Goal: Task Accomplishment & Management: Manage account settings

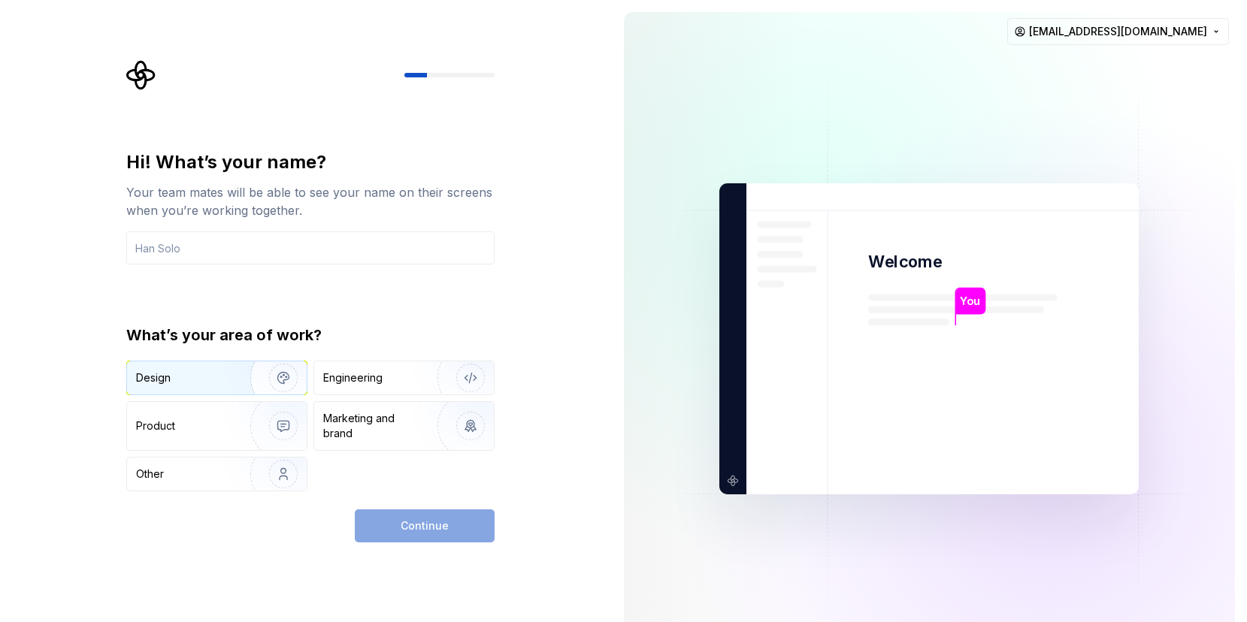
click at [223, 382] on div "Design" at bounding box center [183, 378] width 95 height 15
click at [396, 382] on div "Engineering" at bounding box center [383, 378] width 120 height 15
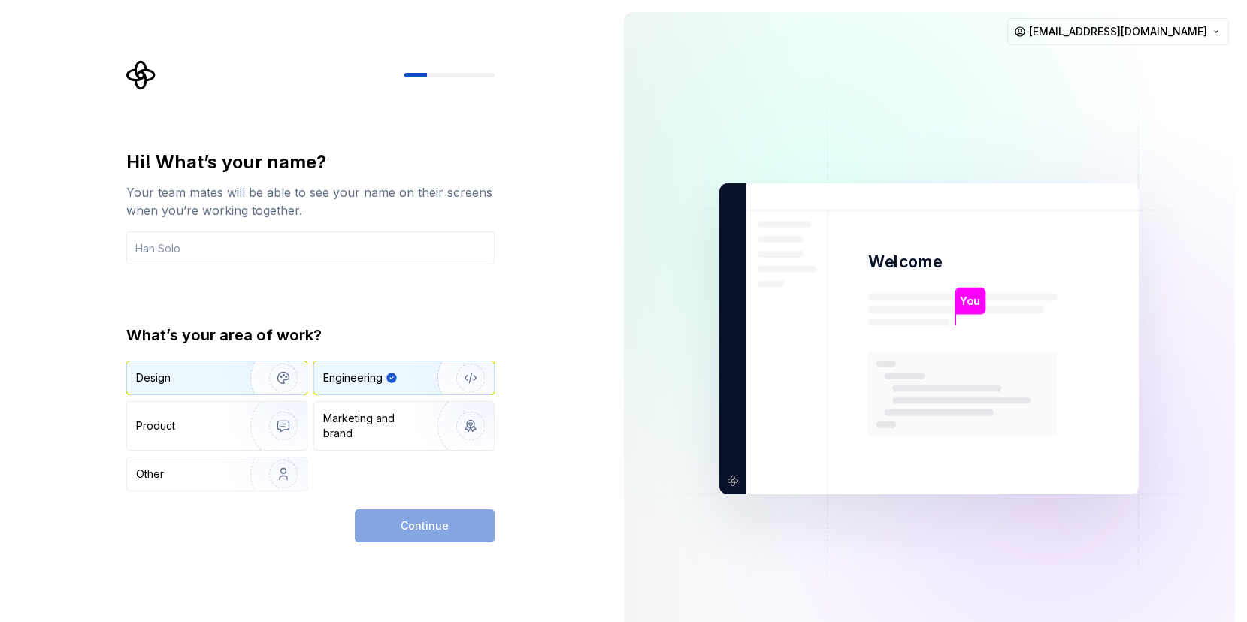
click at [213, 386] on div "Design" at bounding box center [217, 378] width 180 height 33
click at [353, 366] on div "Engineering" at bounding box center [404, 378] width 180 height 33
click at [224, 380] on div "Design" at bounding box center [183, 378] width 95 height 15
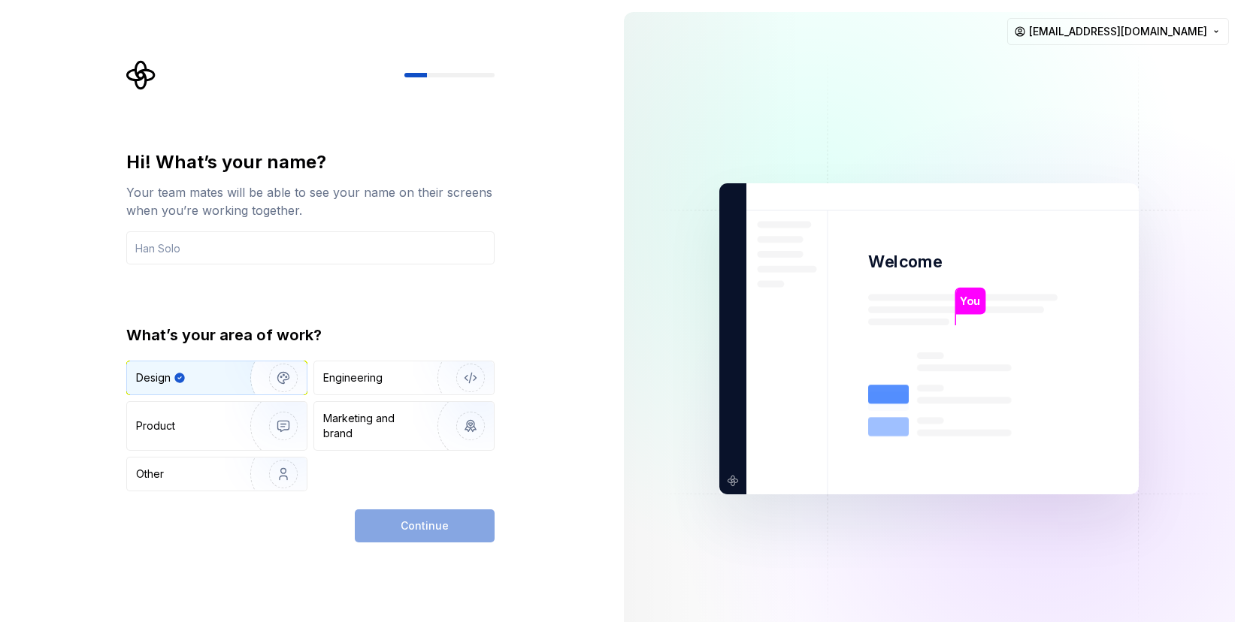
click at [438, 523] on div "Continue" at bounding box center [425, 526] width 140 height 33
click at [310, 258] on input "text" at bounding box center [310, 248] width 368 height 33
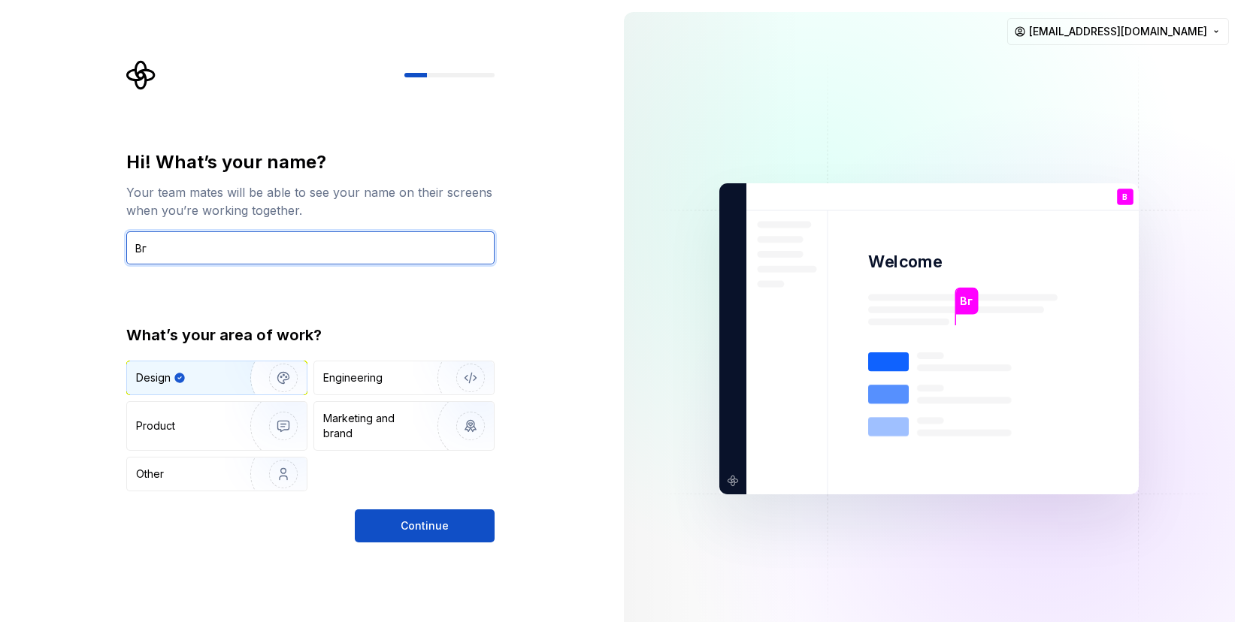
type input "В"
type input "Д"
type input "NLer"
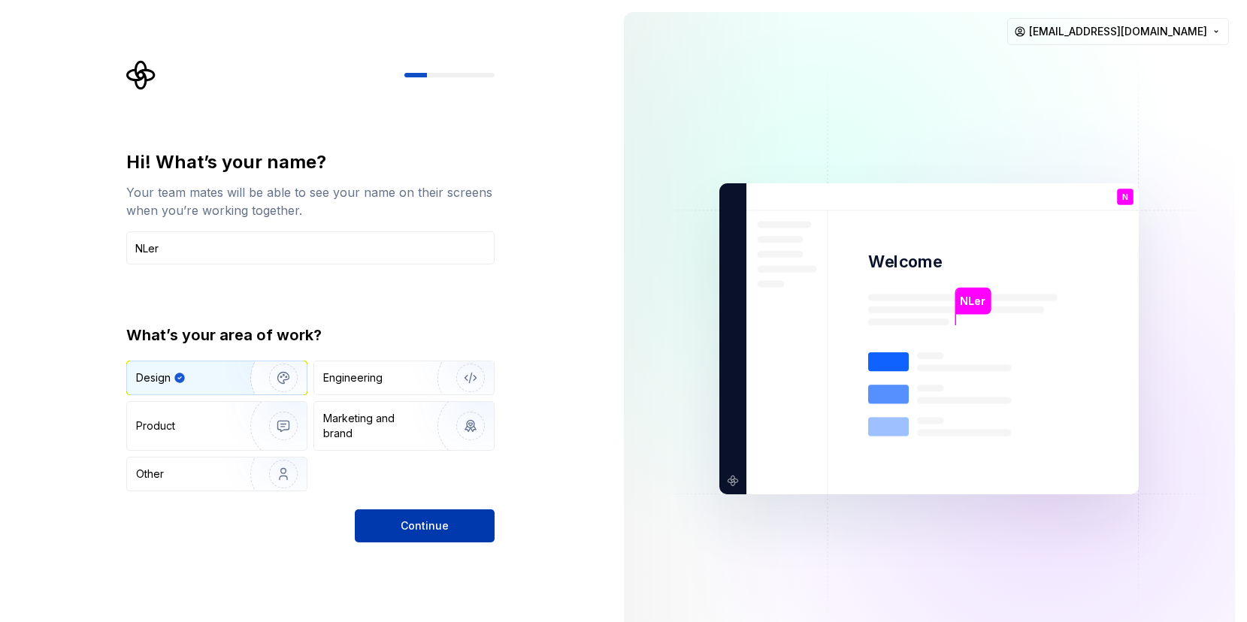
click at [422, 525] on span "Continue" at bounding box center [425, 526] width 48 height 15
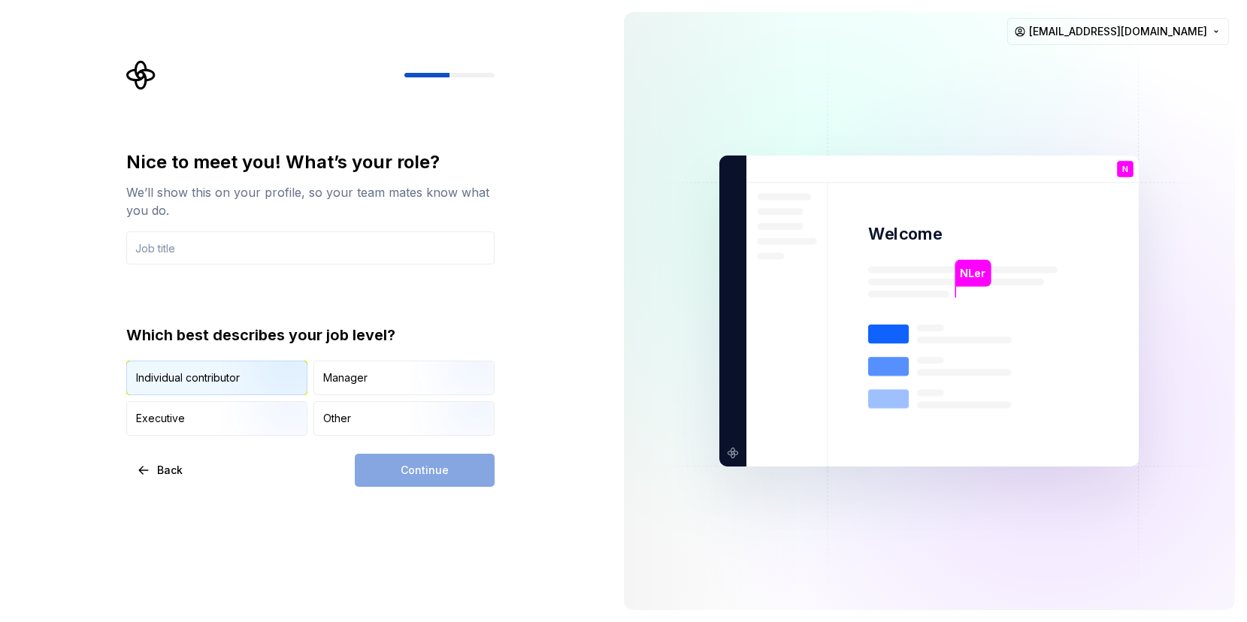
click at [268, 370] on img "button" at bounding box center [271, 397] width 96 height 101
click at [422, 476] on div "Continue" at bounding box center [425, 470] width 140 height 33
click at [295, 255] on input "text" at bounding box center [310, 248] width 368 height 33
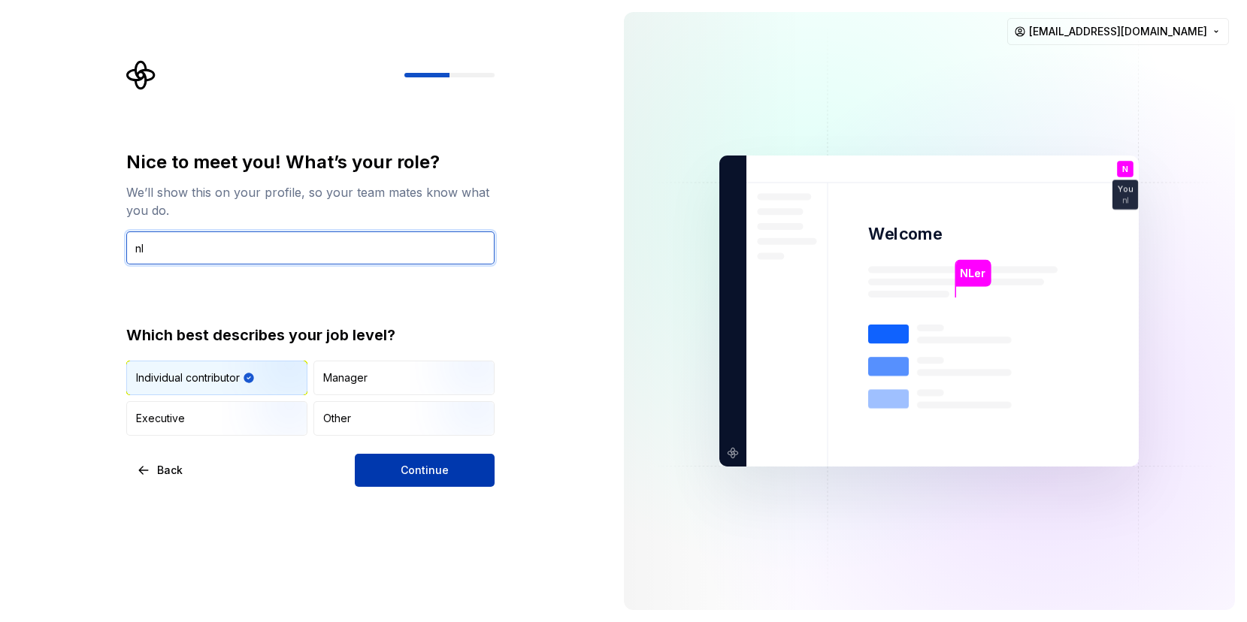
type input "nl"
click at [421, 456] on button "Continue" at bounding box center [425, 470] width 140 height 33
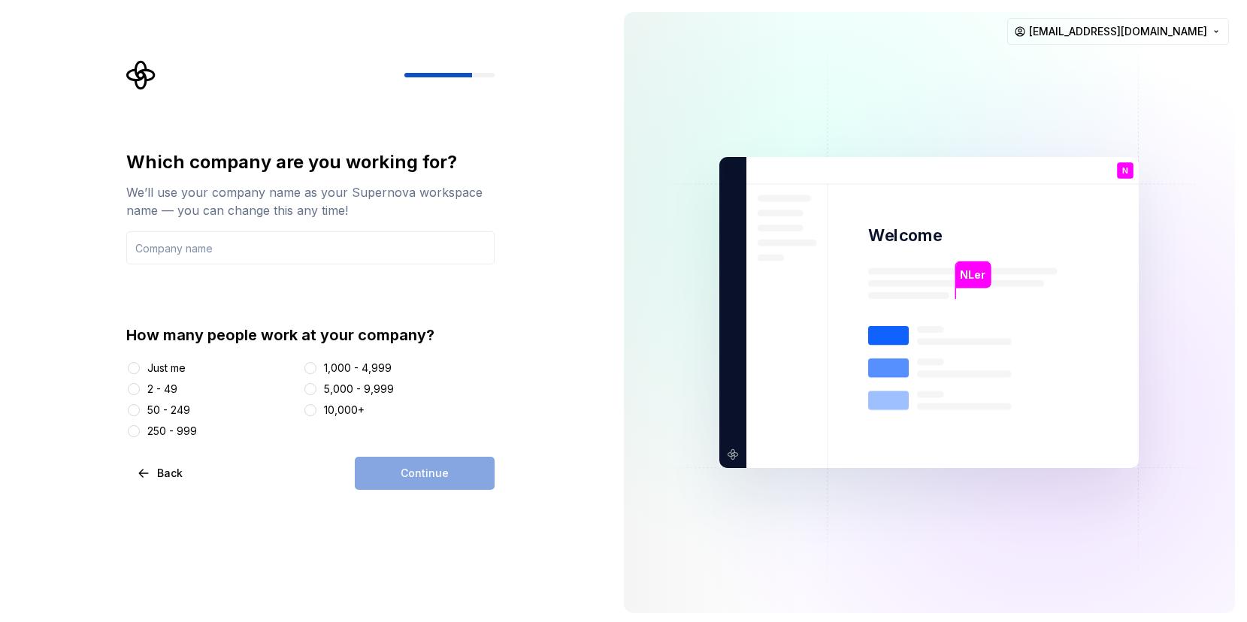
click at [161, 365] on div "Just me" at bounding box center [166, 368] width 38 height 15
click at [140, 365] on button "Just me" at bounding box center [134, 368] width 12 height 12
click at [419, 479] on div "Continue" at bounding box center [425, 473] width 140 height 33
click at [211, 251] on input "text" at bounding box center [310, 248] width 368 height 33
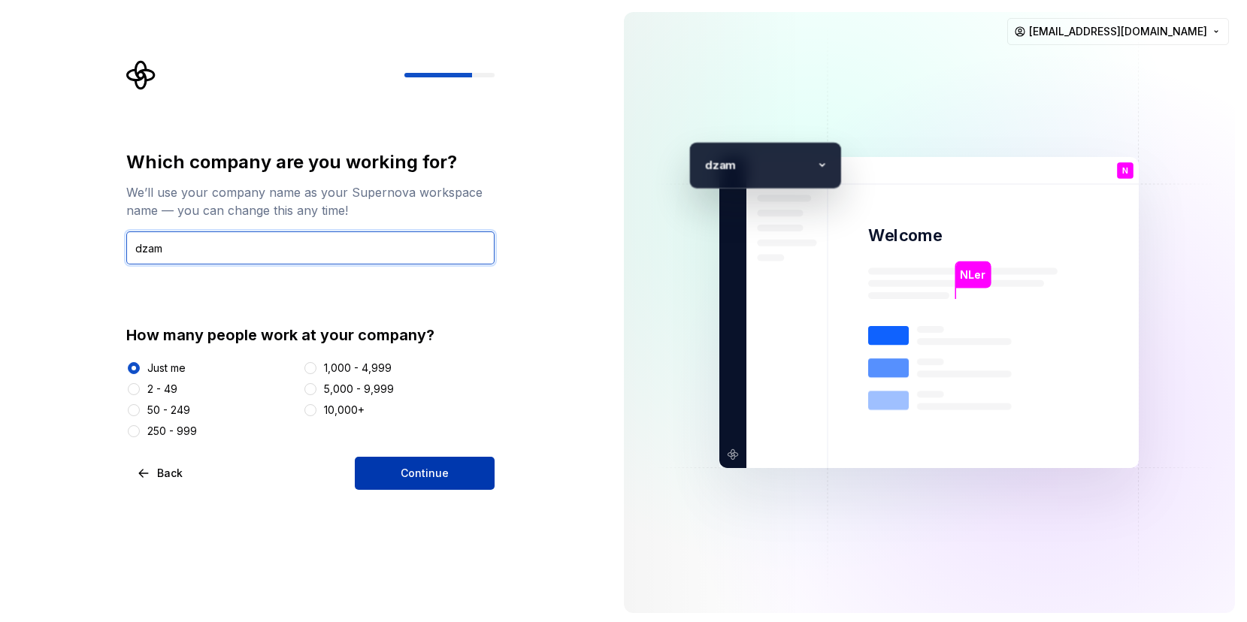
type input "dzam"
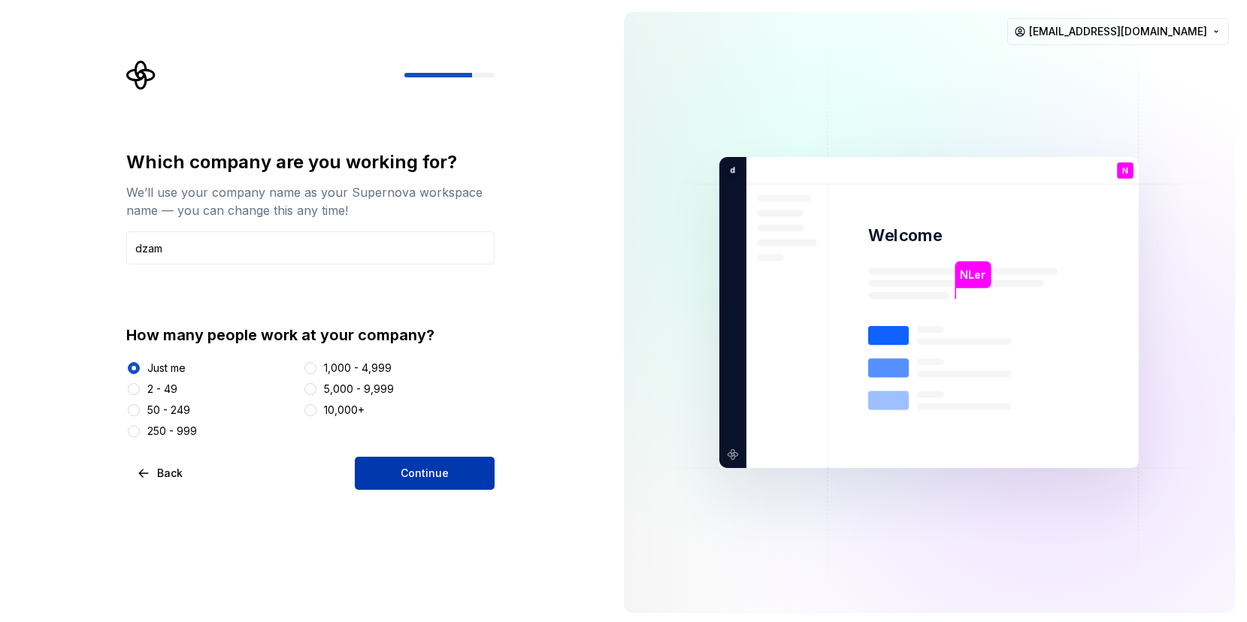
click at [399, 459] on button "Continue" at bounding box center [425, 473] width 140 height 33
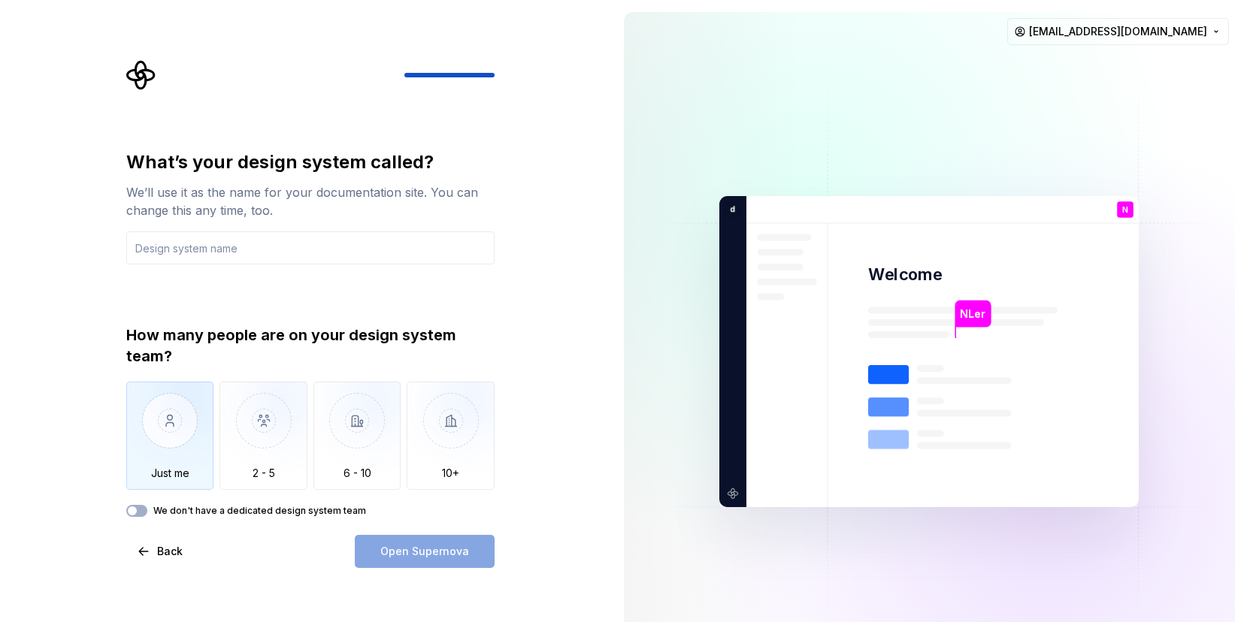
click at [155, 425] on img "button" at bounding box center [170, 432] width 88 height 101
click at [456, 570] on div "What’s your design system called? We’ll use it as the name for your documentati…" at bounding box center [306, 352] width 612 height 704
click at [447, 562] on div "Open Supernova" at bounding box center [425, 551] width 140 height 33
click at [300, 253] on input "text" at bounding box center [310, 248] width 368 height 33
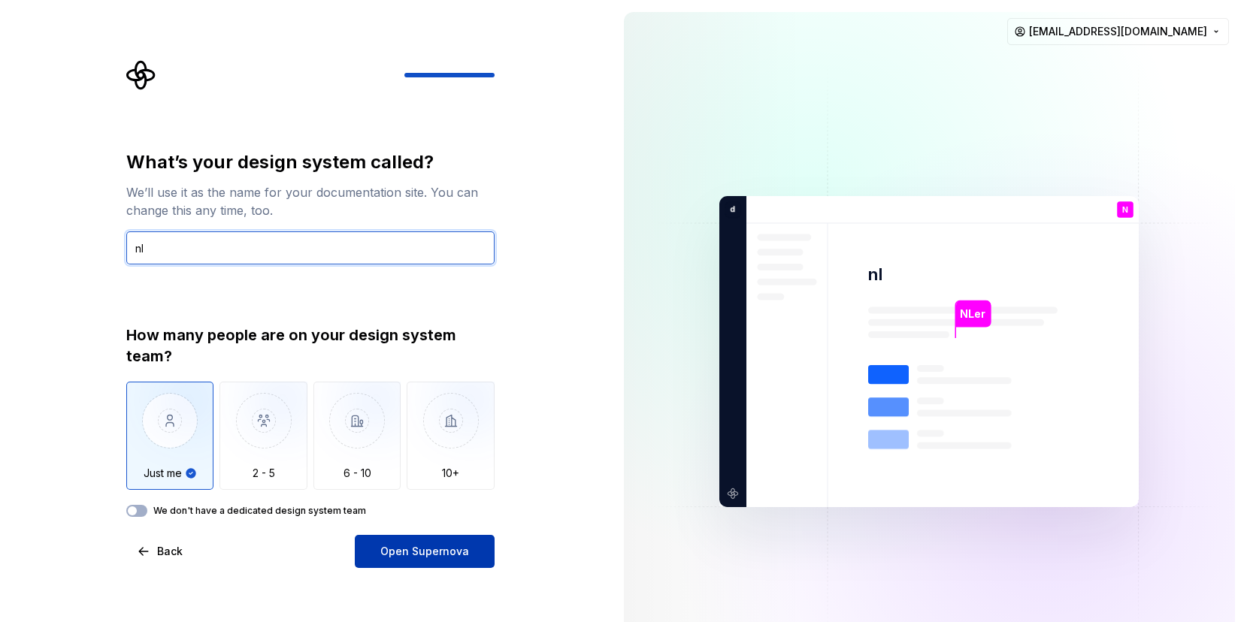
type input "nl"
click at [426, 543] on button "Open Supernova" at bounding box center [425, 551] width 140 height 33
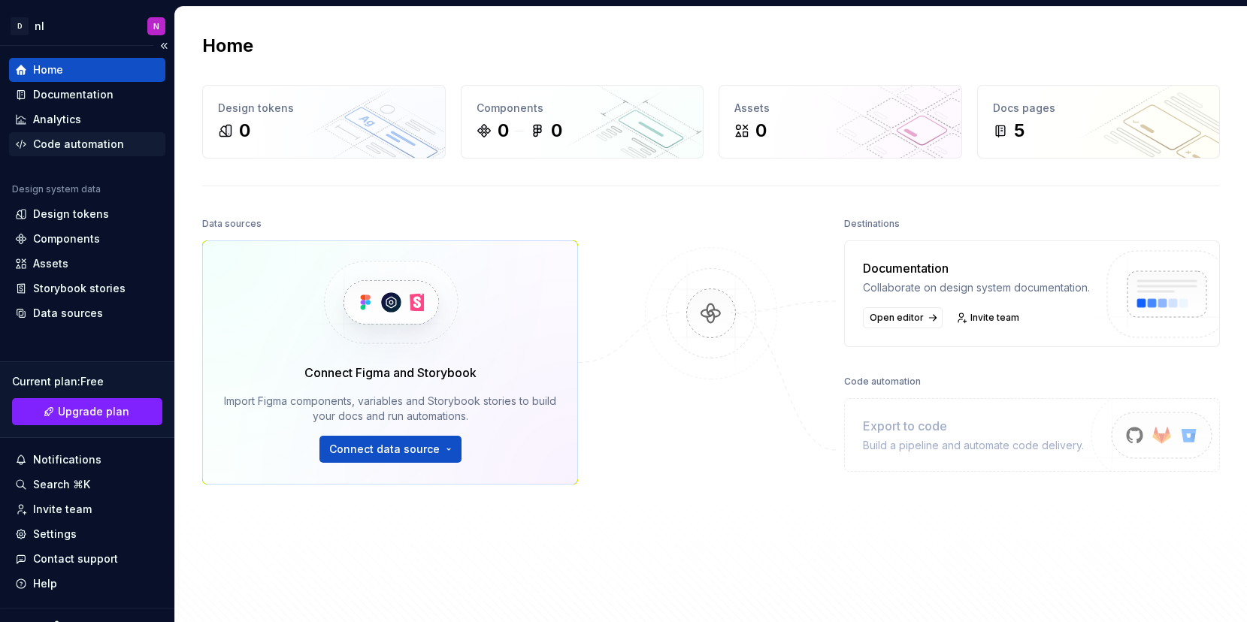
click at [102, 147] on div "Code automation" at bounding box center [78, 144] width 91 height 15
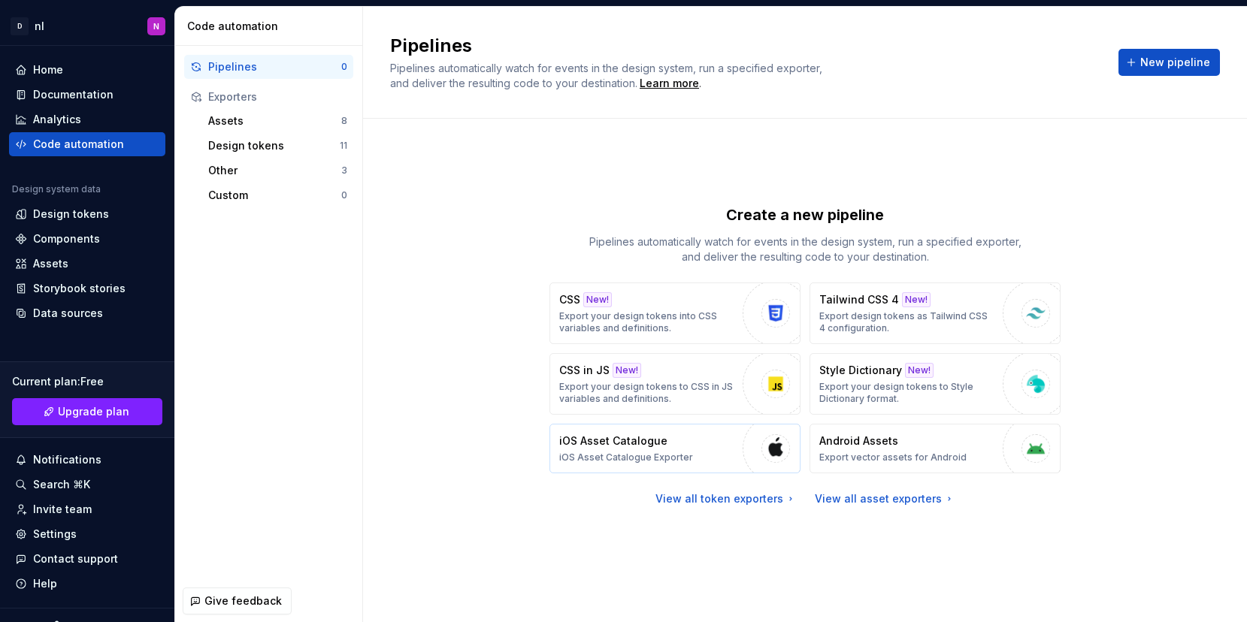
click at [655, 447] on p "iOS Asset Catalogue" at bounding box center [613, 441] width 108 height 15
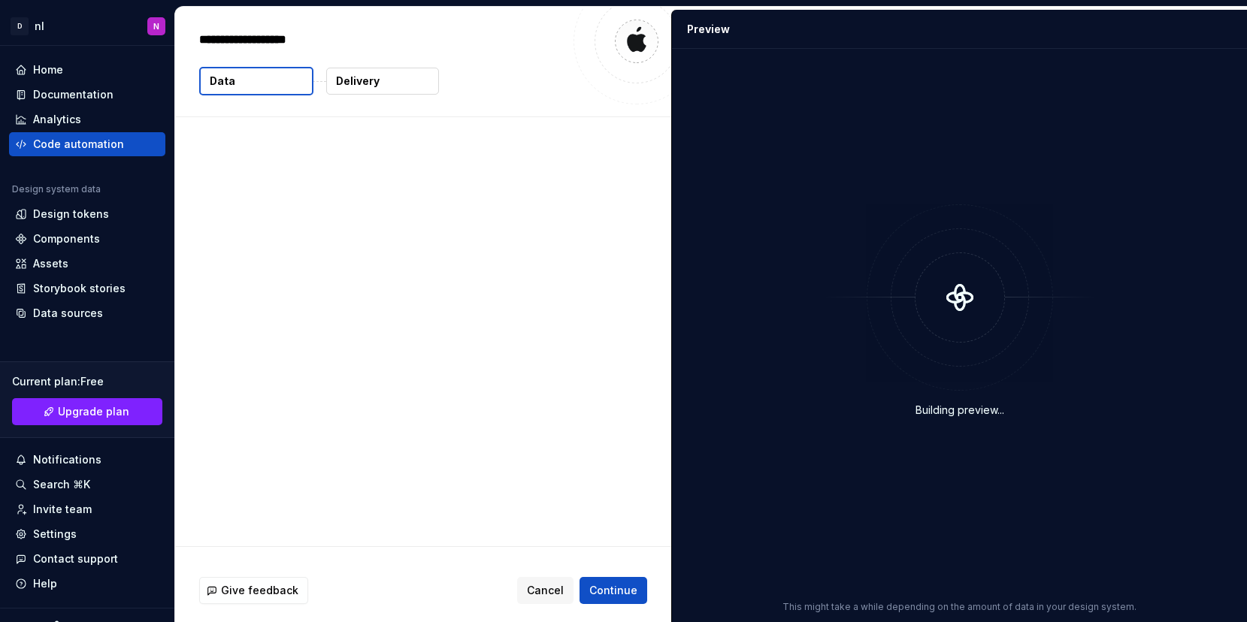
type textarea "*"
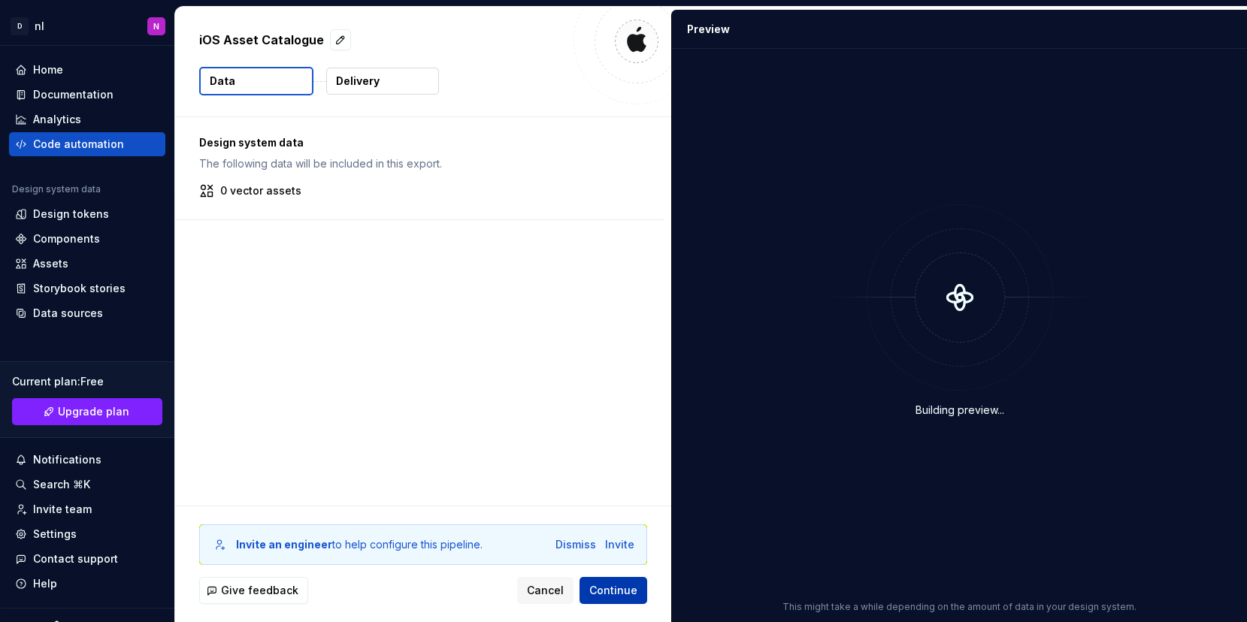
click at [617, 601] on button "Continue" at bounding box center [614, 590] width 68 height 27
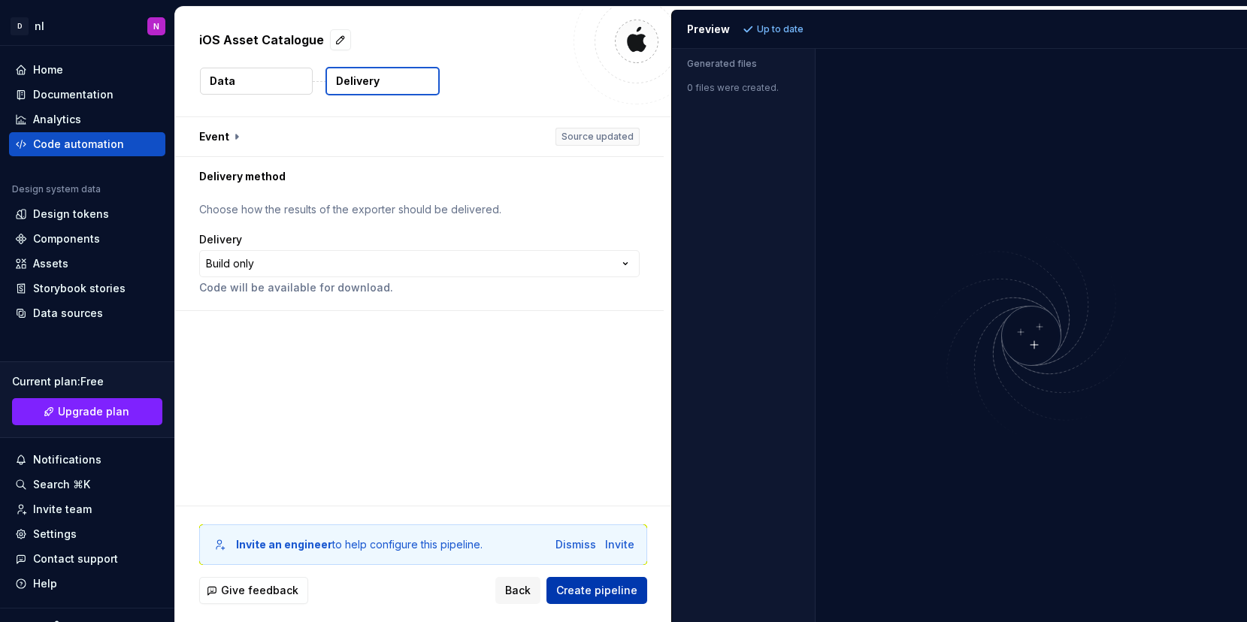
click at [619, 592] on span "Create pipeline" at bounding box center [596, 590] width 81 height 15
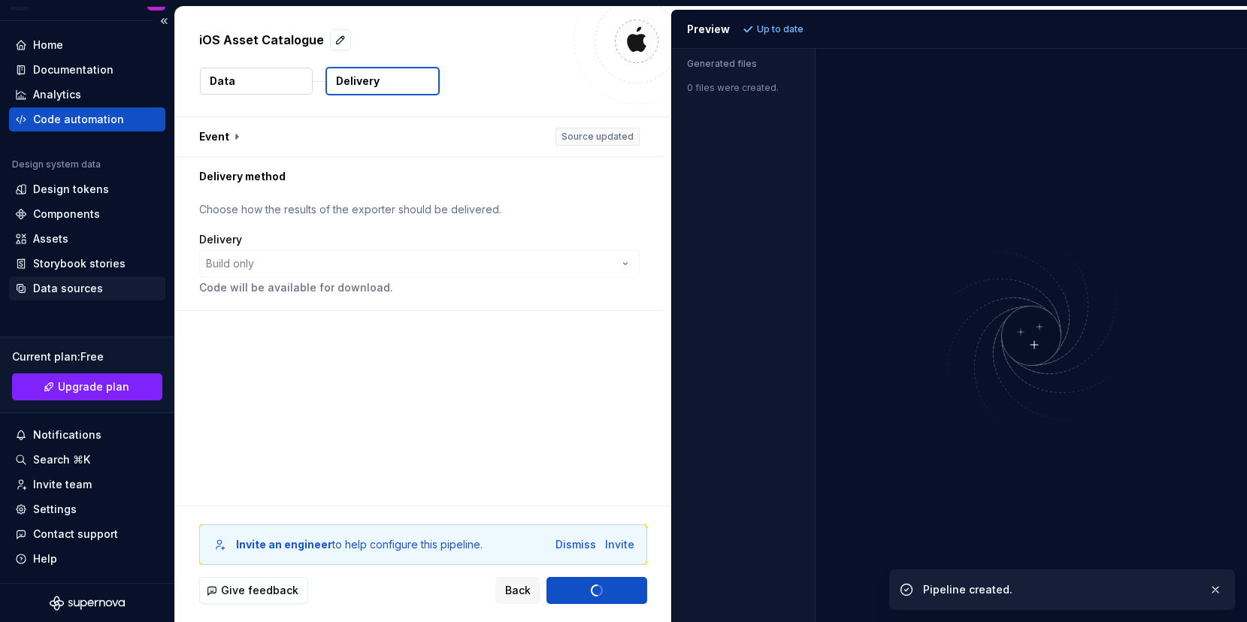
scroll to position [26, 0]
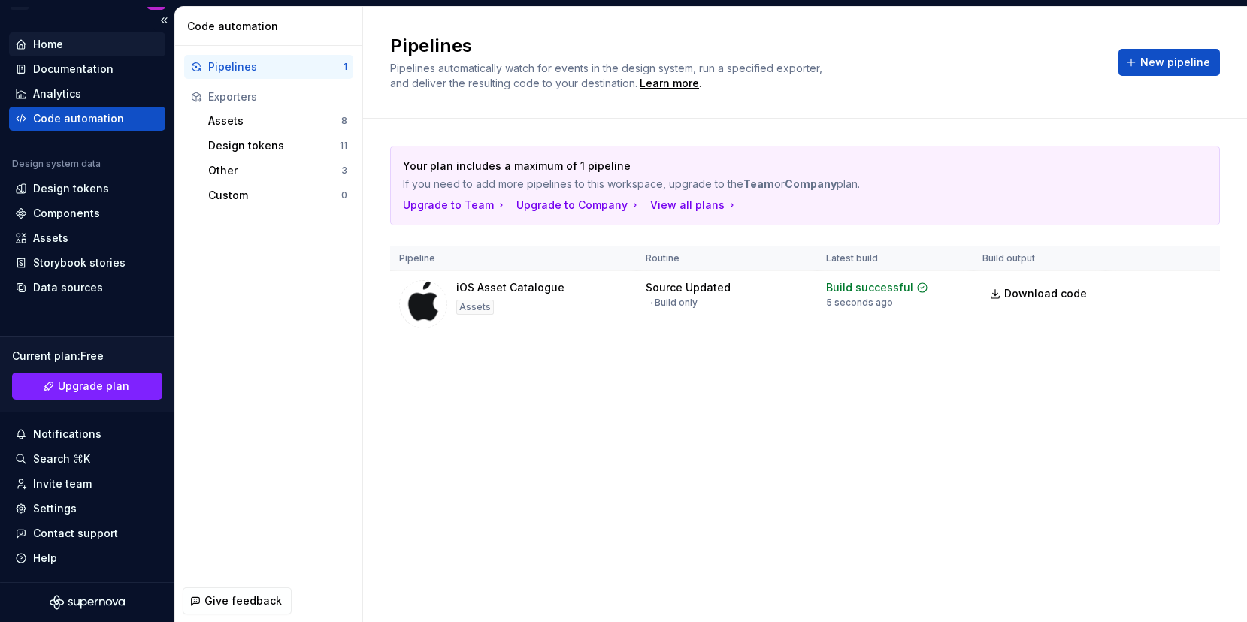
click at [101, 48] on div "Home" at bounding box center [87, 44] width 144 height 15
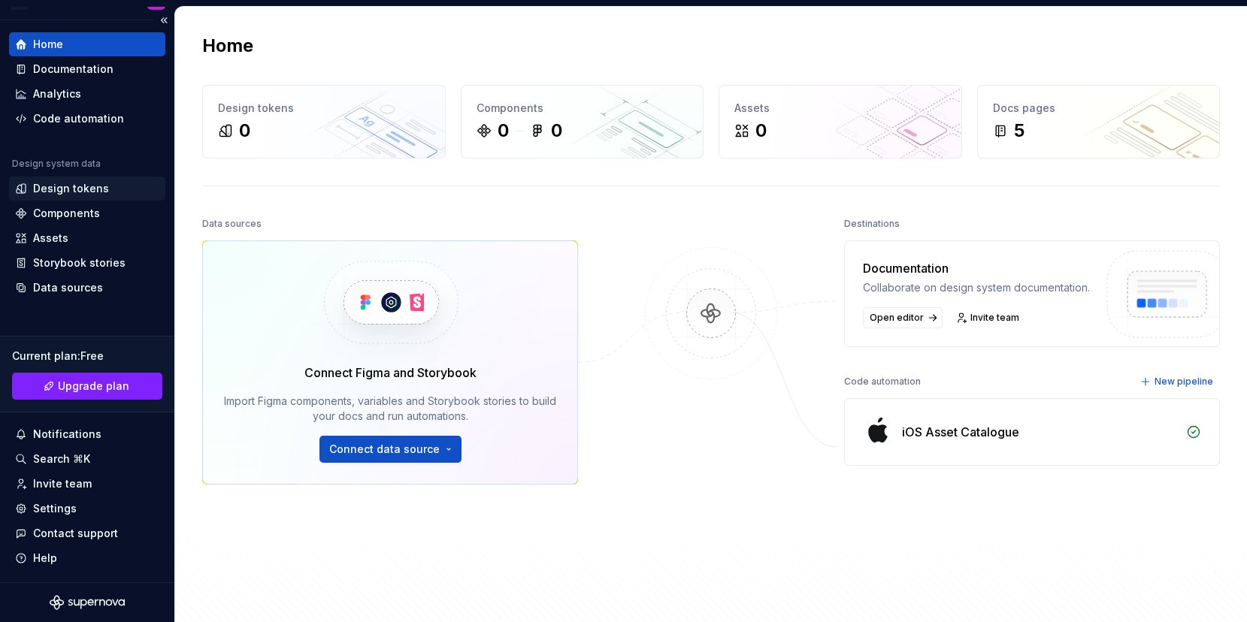
click at [95, 192] on div "Design tokens" at bounding box center [71, 188] width 76 height 15
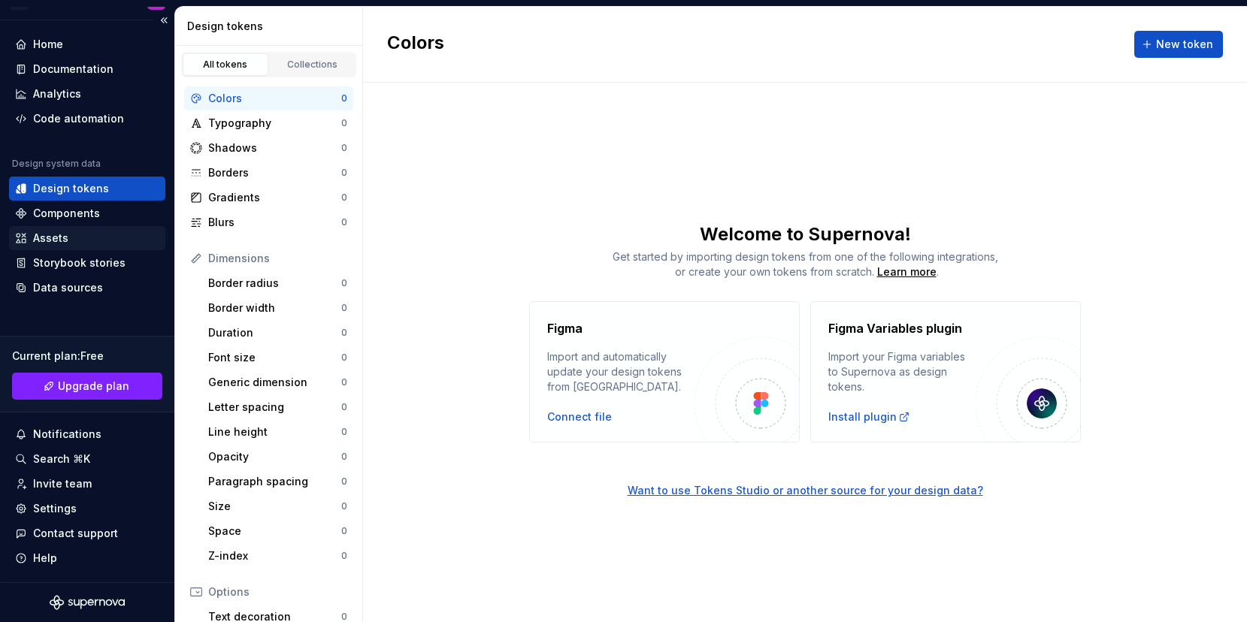
click at [88, 229] on div "Assets" at bounding box center [87, 238] width 156 height 24
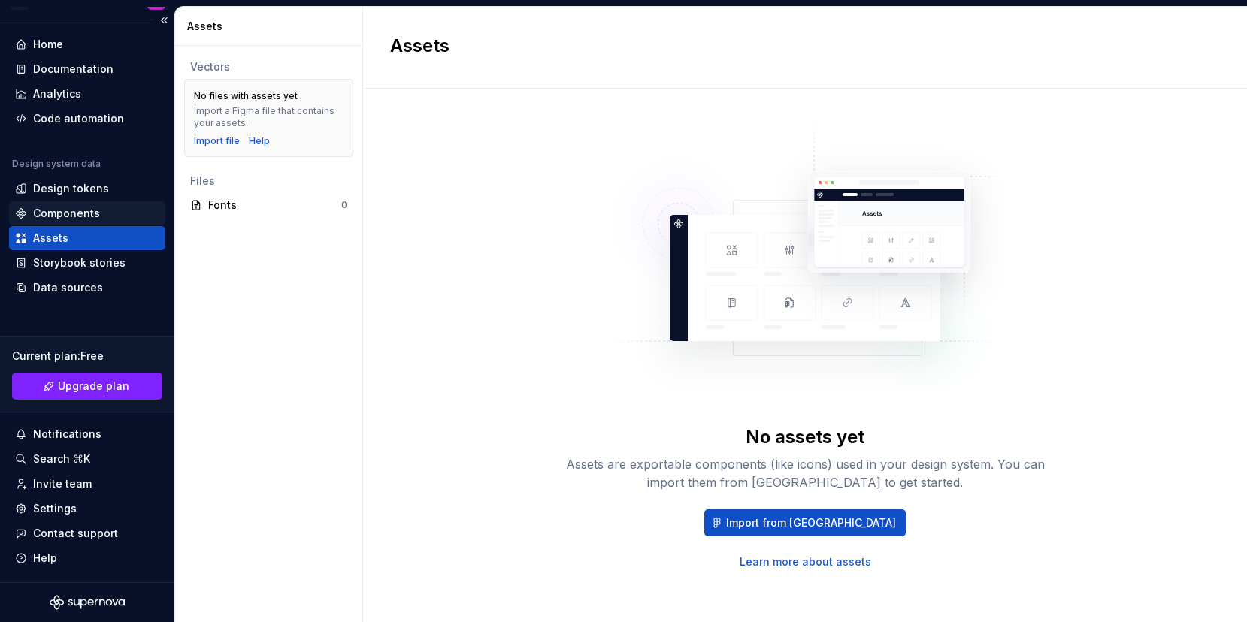
click at [89, 216] on div "Components" at bounding box center [66, 213] width 67 height 15
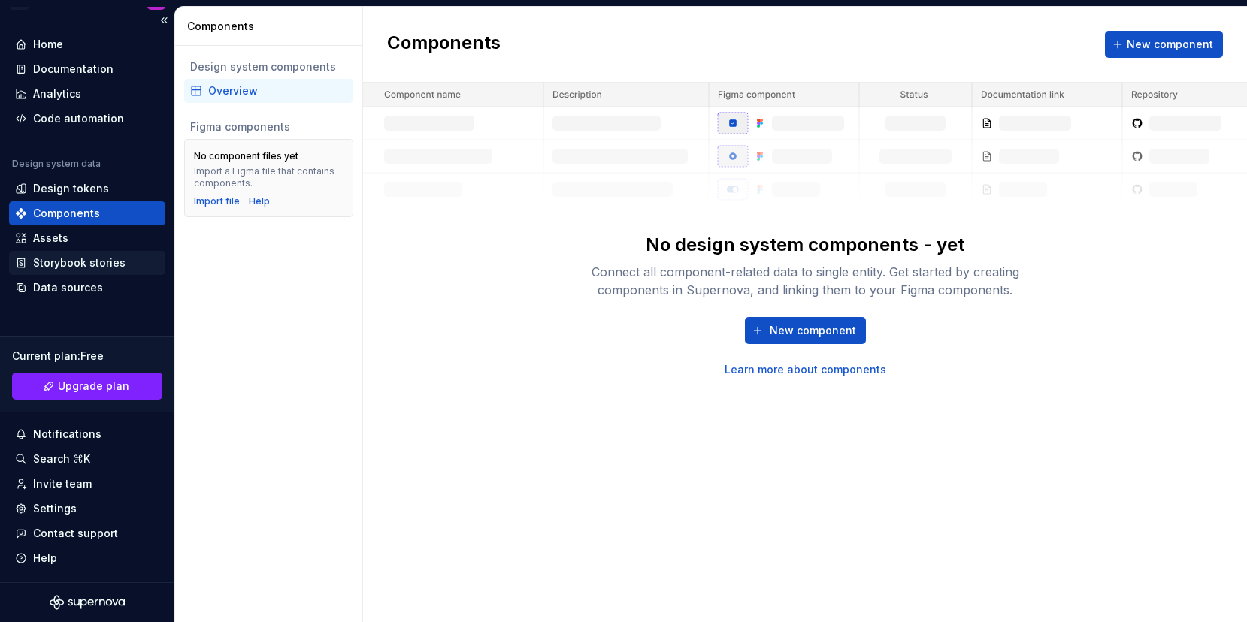
click at [112, 259] on div "Storybook stories" at bounding box center [79, 263] width 92 height 15
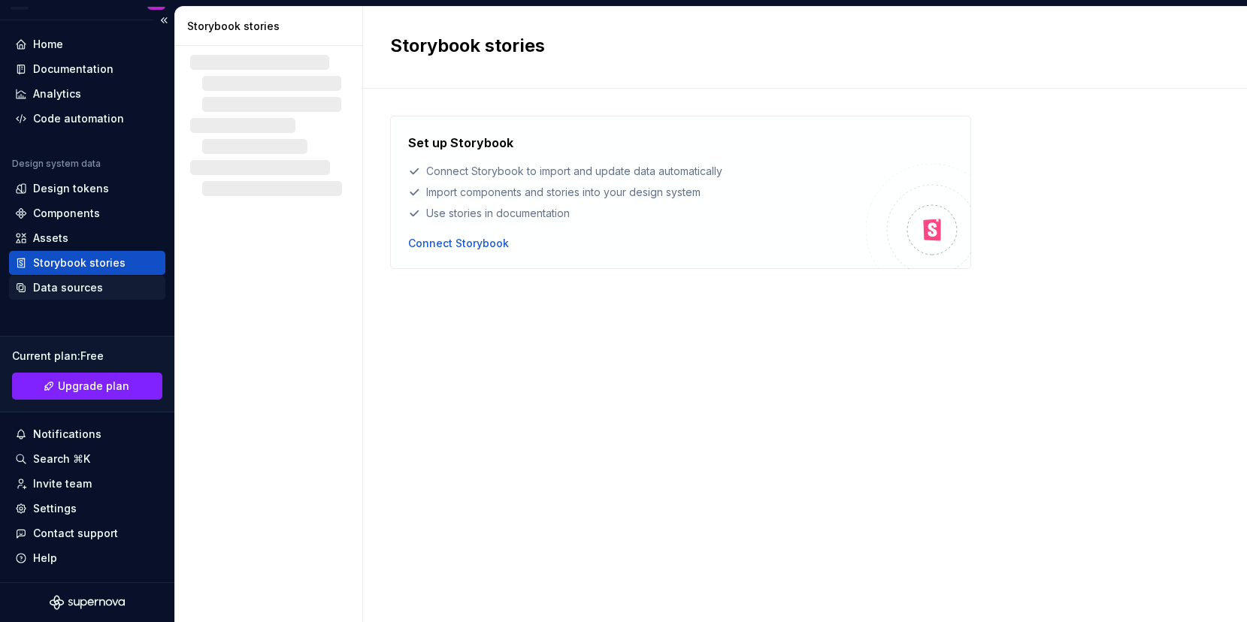
click at [48, 293] on div "Data sources" at bounding box center [68, 287] width 70 height 15
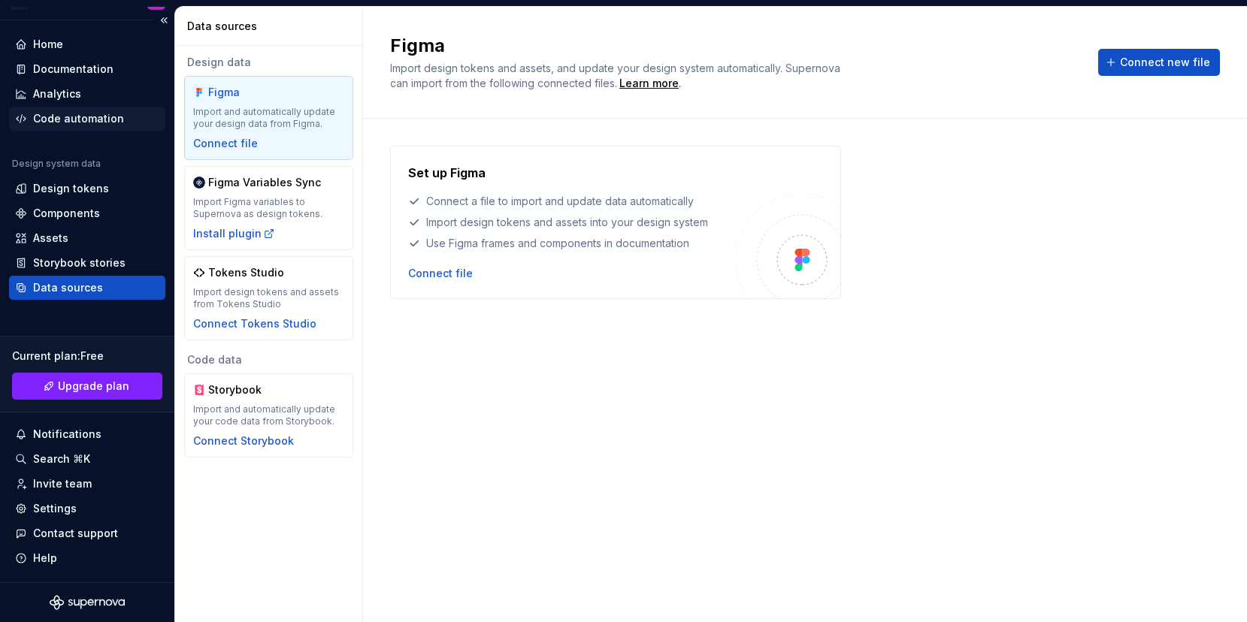
click at [46, 123] on div "Code automation" at bounding box center [78, 118] width 91 height 15
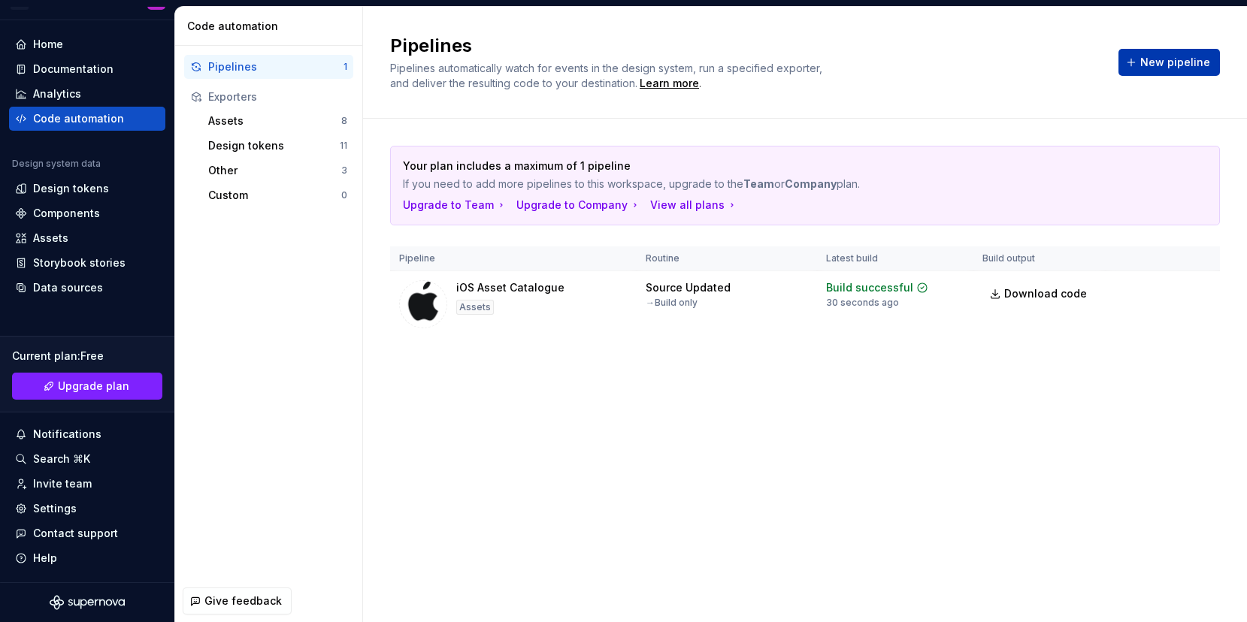
click at [1128, 58] on button "New pipeline" at bounding box center [1169, 62] width 101 height 27
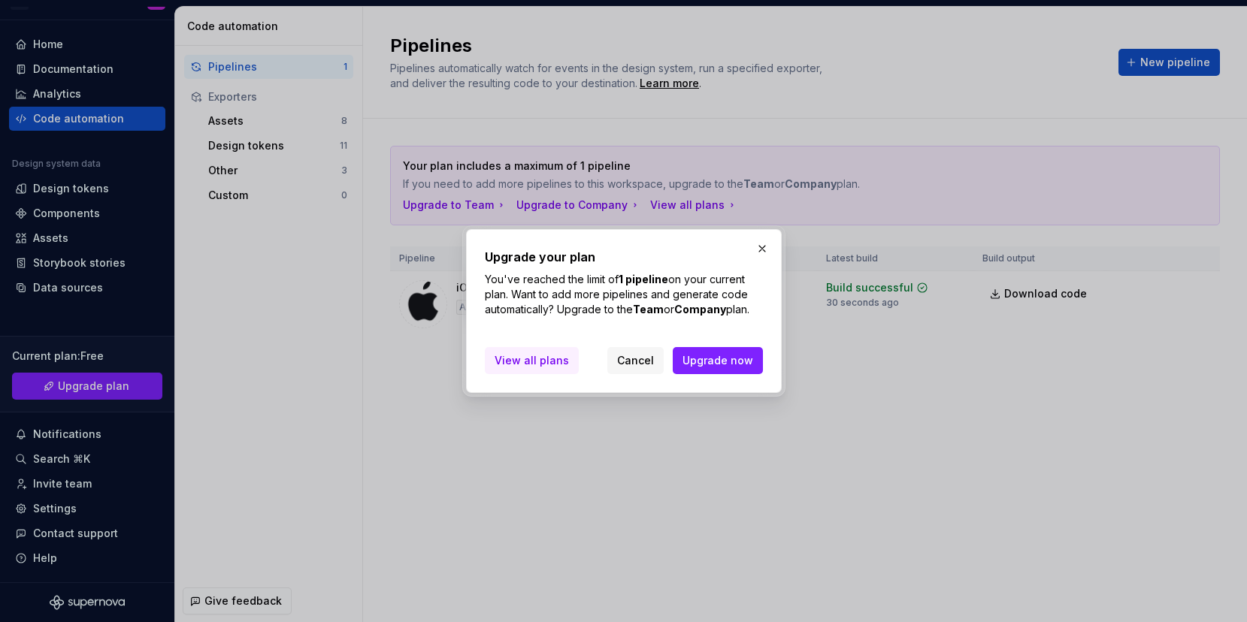
click at [538, 361] on span "View all plans" at bounding box center [532, 360] width 74 height 15
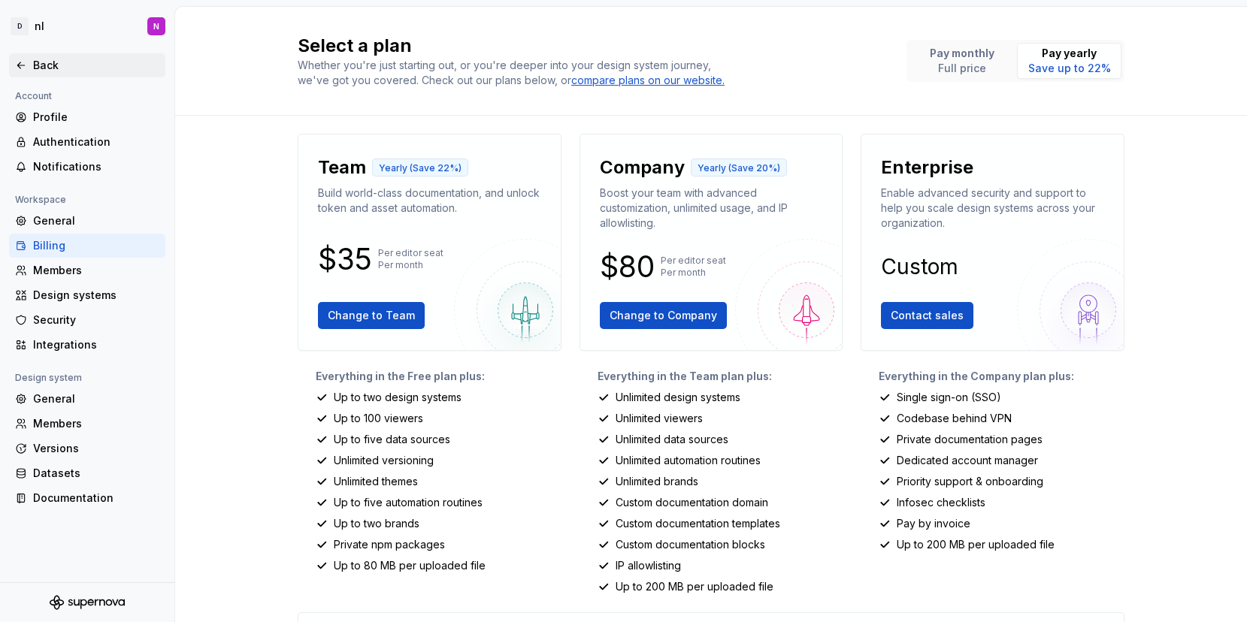
click at [30, 74] on div "Back" at bounding box center [87, 65] width 156 height 24
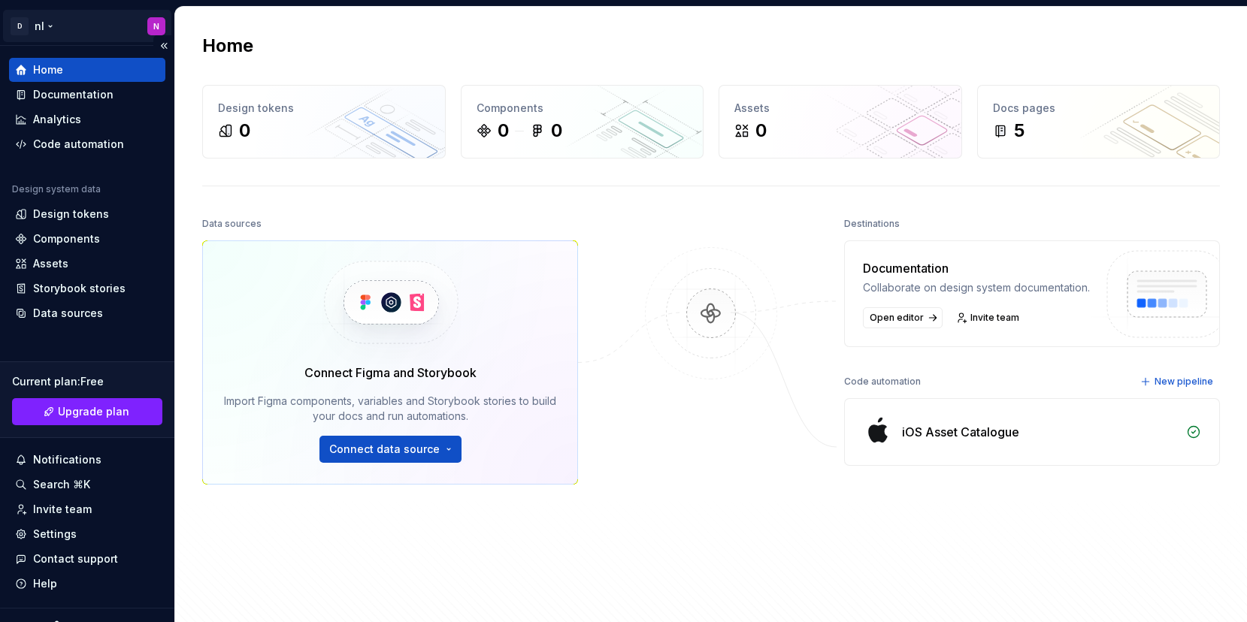
click at [30, 29] on html "D nl N Home Documentation Analytics Code automation Design system data Design t…" at bounding box center [623, 311] width 1247 height 622
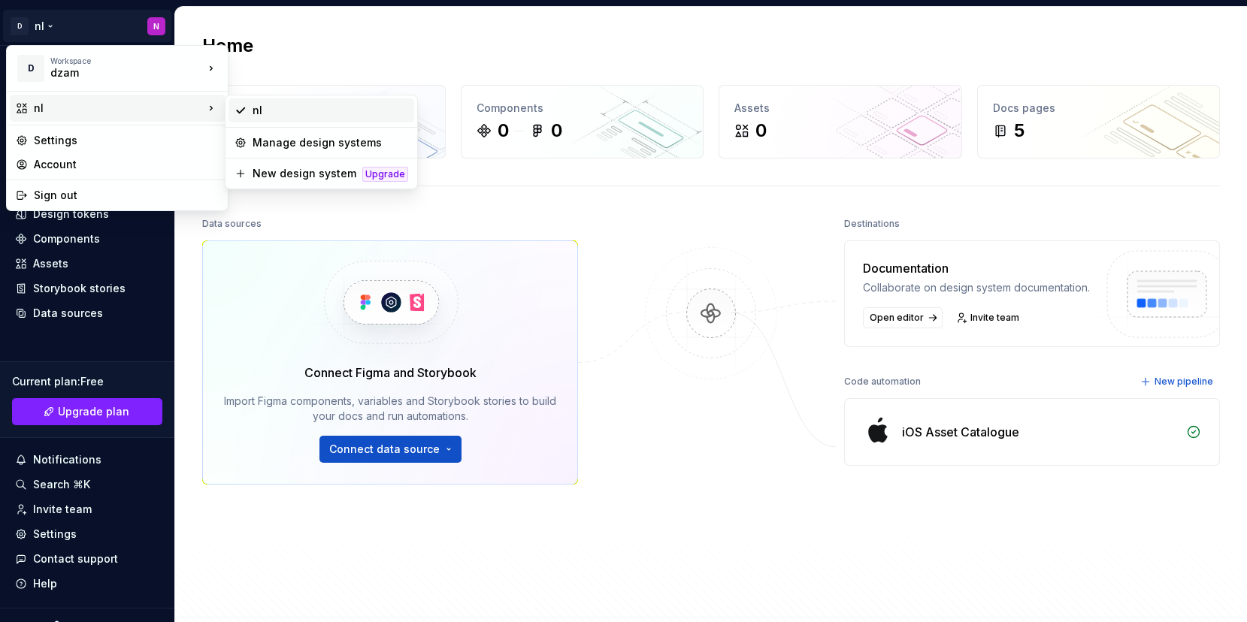
click at [332, 114] on div "nl" at bounding box center [331, 110] width 156 height 15
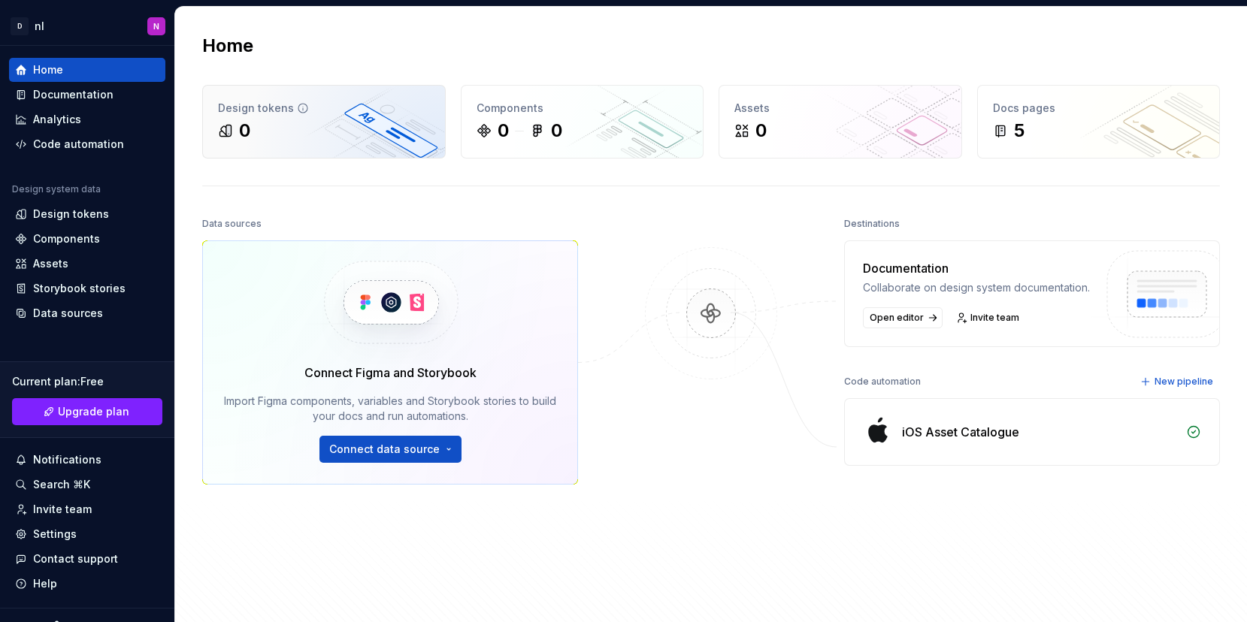
click at [332, 150] on div "Design tokens 0" at bounding box center [324, 122] width 242 height 72
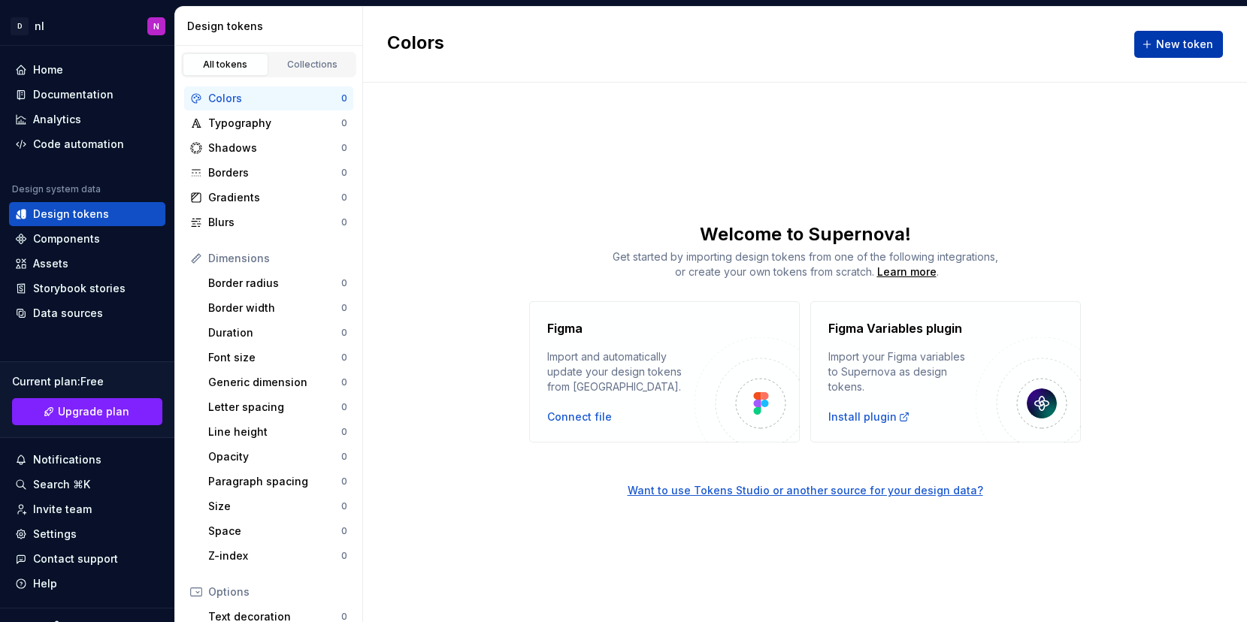
click at [1203, 38] on span "New token" at bounding box center [1184, 44] width 57 height 15
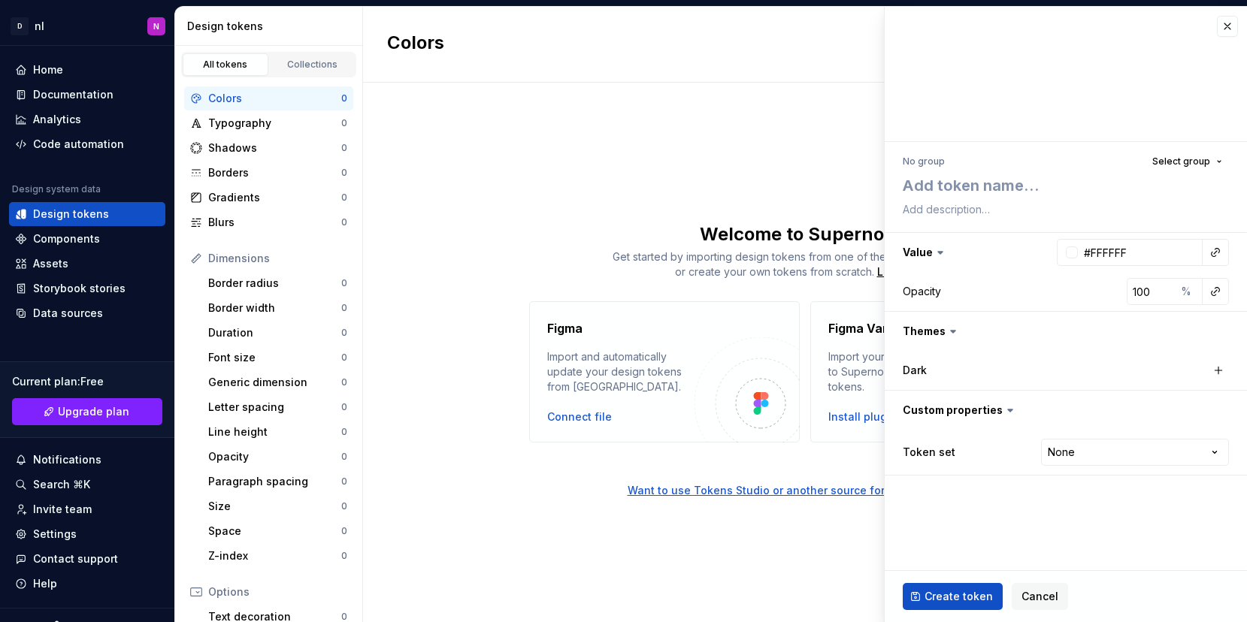
type textarea "*"
click at [1229, 29] on button "button" at bounding box center [1227, 26] width 21 height 21
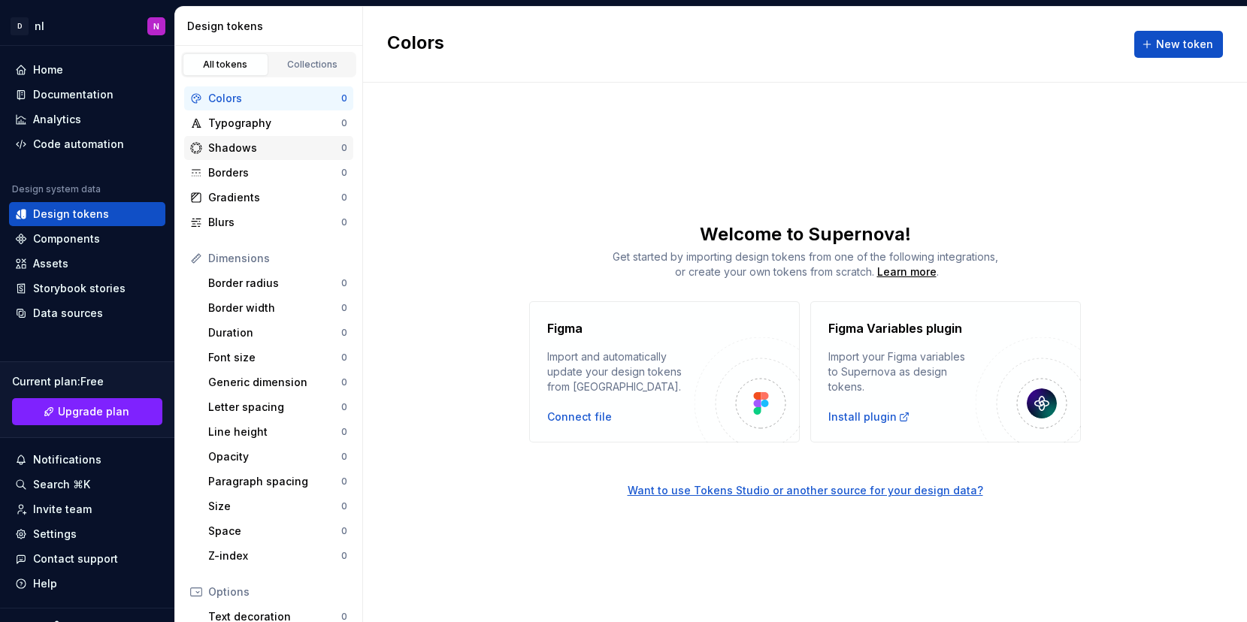
click at [253, 138] on div "Shadows 0" at bounding box center [268, 148] width 169 height 24
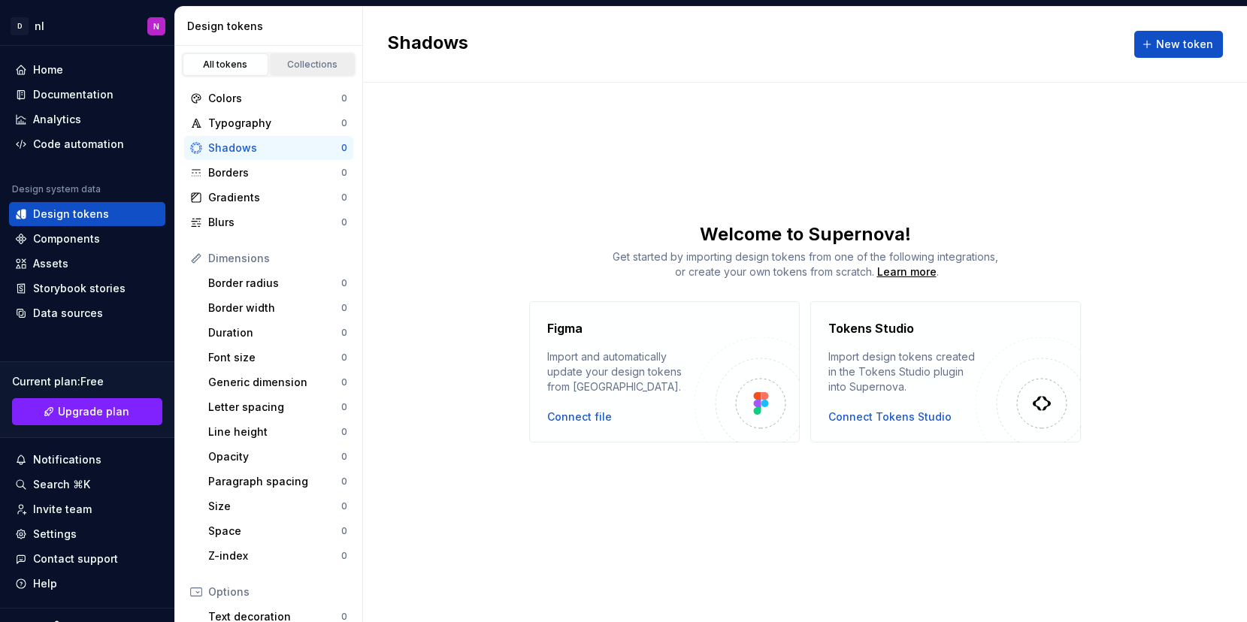
click at [309, 56] on link "Collections" at bounding box center [313, 64] width 86 height 23
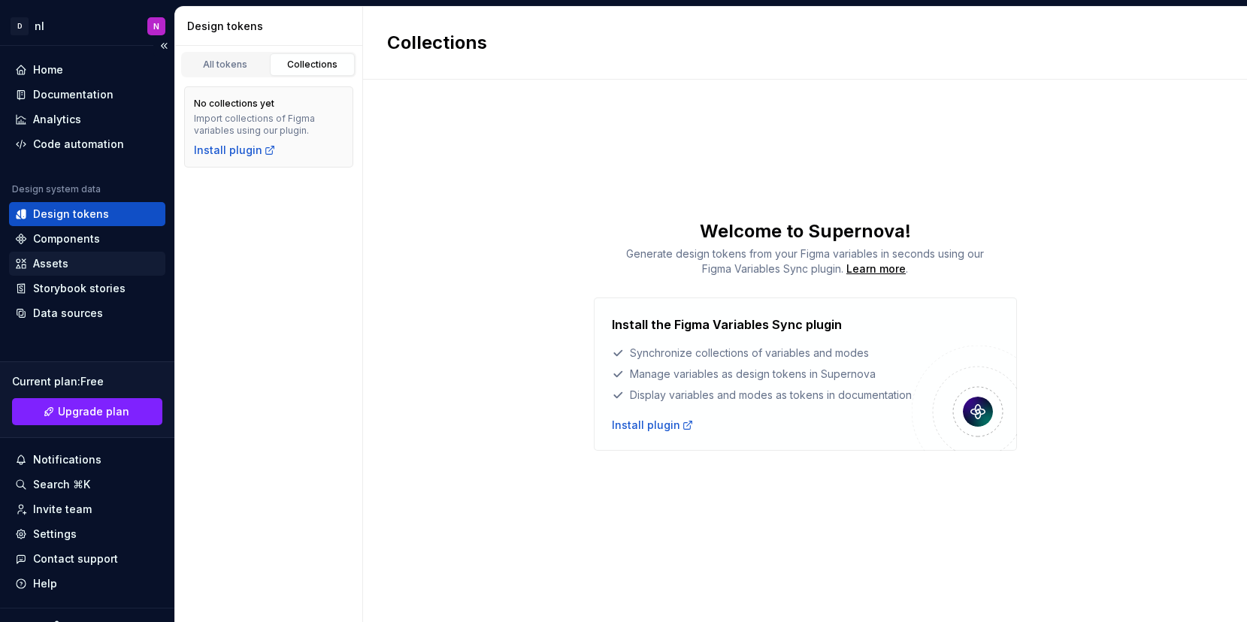
click at [103, 269] on div "Assets" at bounding box center [87, 263] width 144 height 15
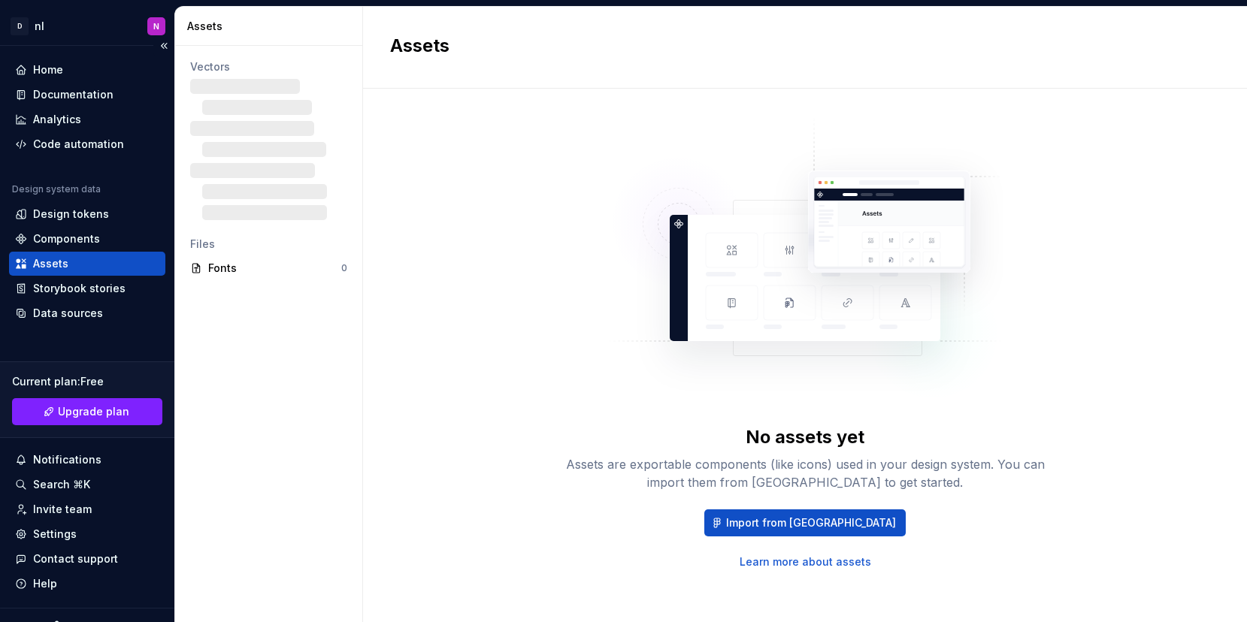
scroll to position [26, 0]
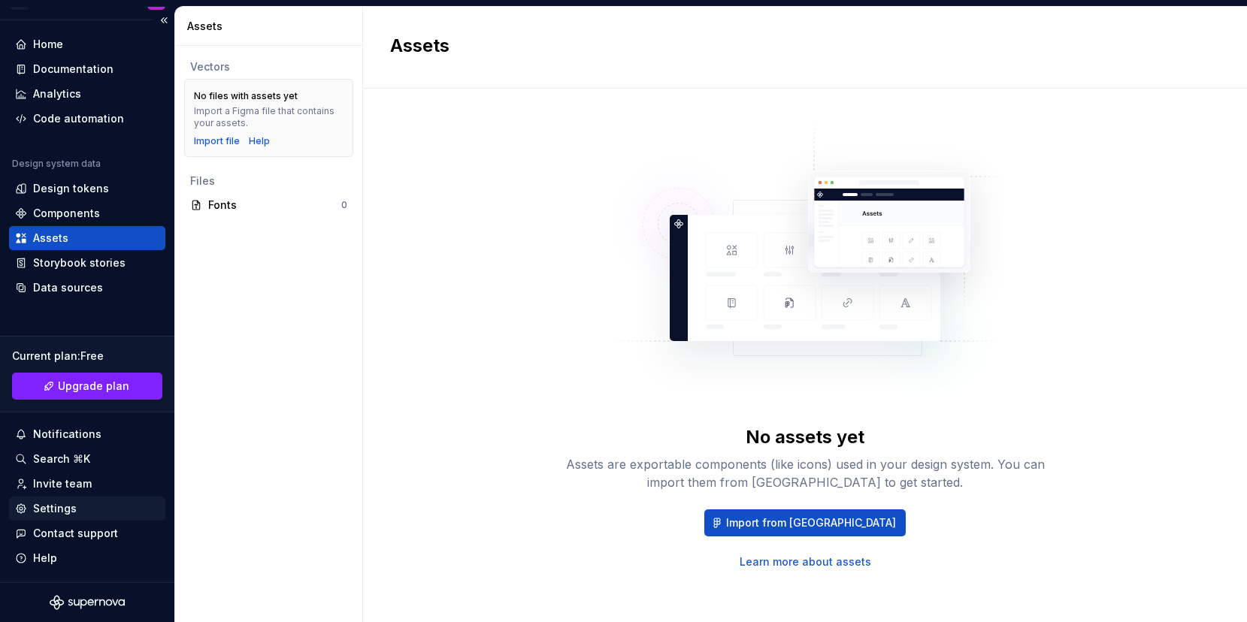
click at [111, 501] on div "Settings" at bounding box center [87, 508] width 144 height 15
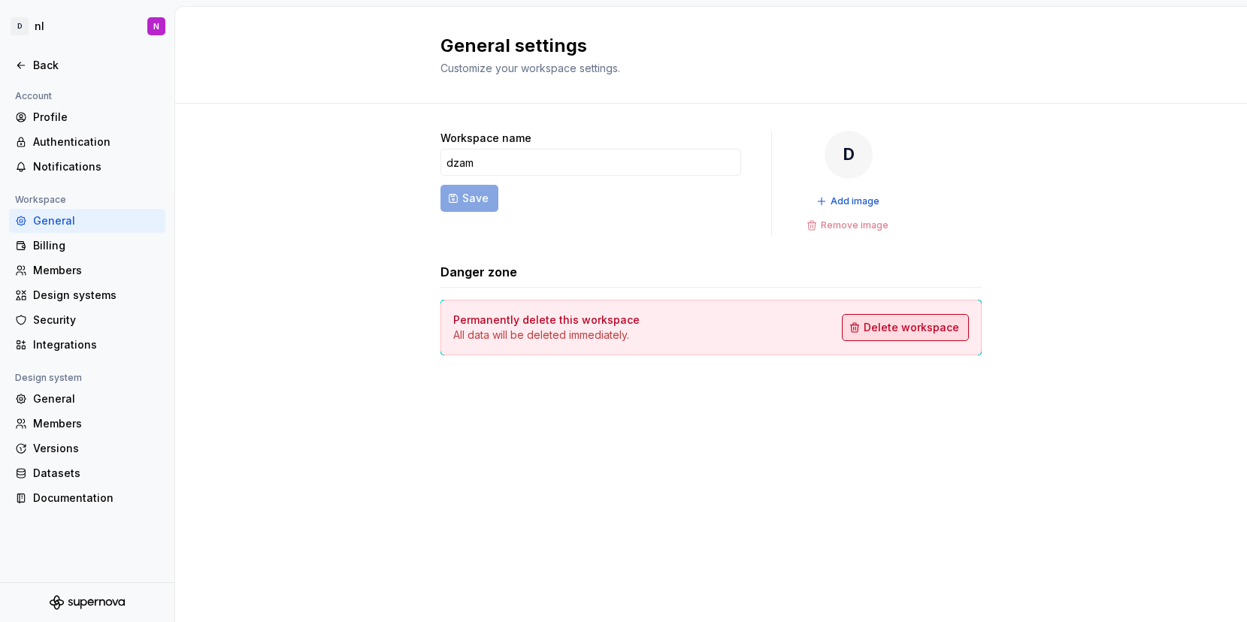
click at [874, 325] on span "Delete workspace" at bounding box center [911, 327] width 95 height 15
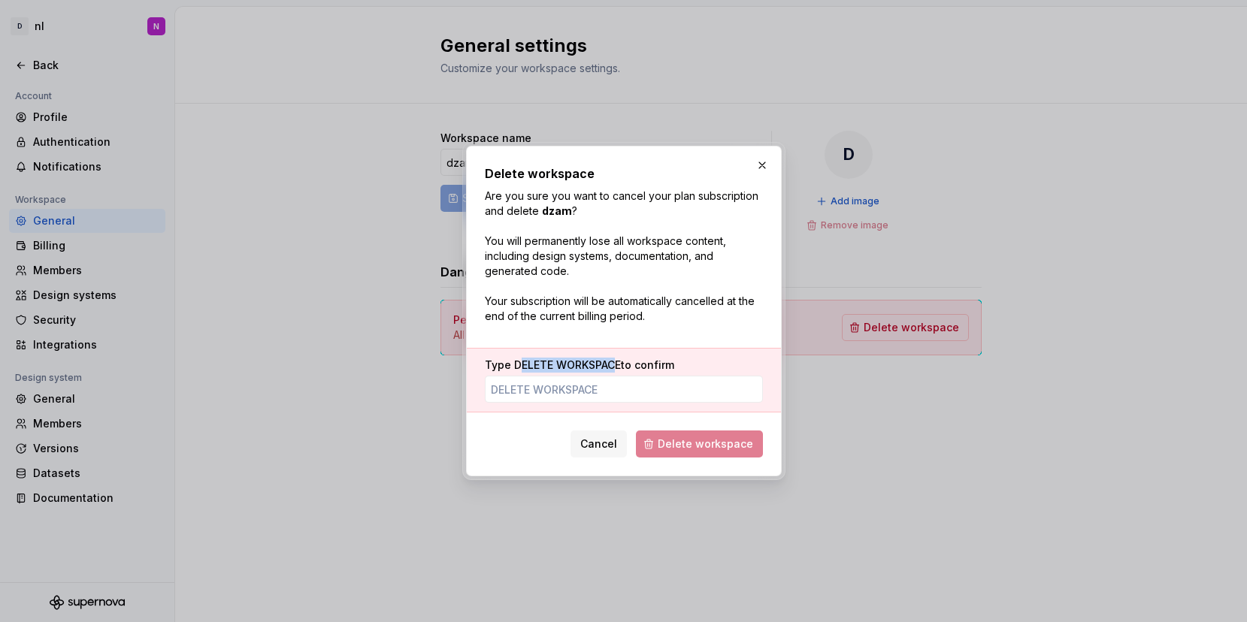
drag, startPoint x: 616, startPoint y: 362, endPoint x: 518, endPoint y: 362, distance: 98.5
click at [518, 362] on span "DELETE WORKSPACE" at bounding box center [567, 365] width 107 height 13
drag, startPoint x: 513, startPoint y: 363, endPoint x: 619, endPoint y: 369, distance: 105.4
click at [619, 369] on span "DELETE WORKSPACE" at bounding box center [567, 365] width 107 height 13
copy span "DELETE WORKSPACE"
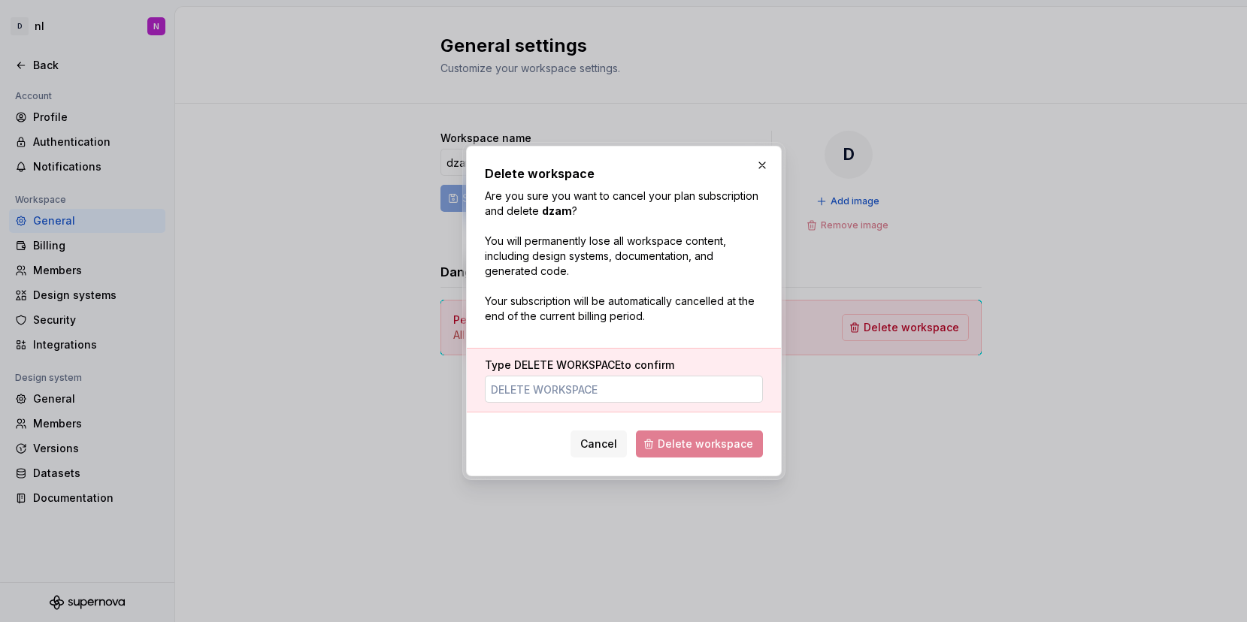
click at [607, 394] on input "Type DELETE WORKSPACE to confirm" at bounding box center [624, 389] width 278 height 27
paste input "DELETE WORKSPACE"
type input "DELETE WORKSPACE"
click at [710, 446] on span "Delete workspace" at bounding box center [705, 444] width 95 height 15
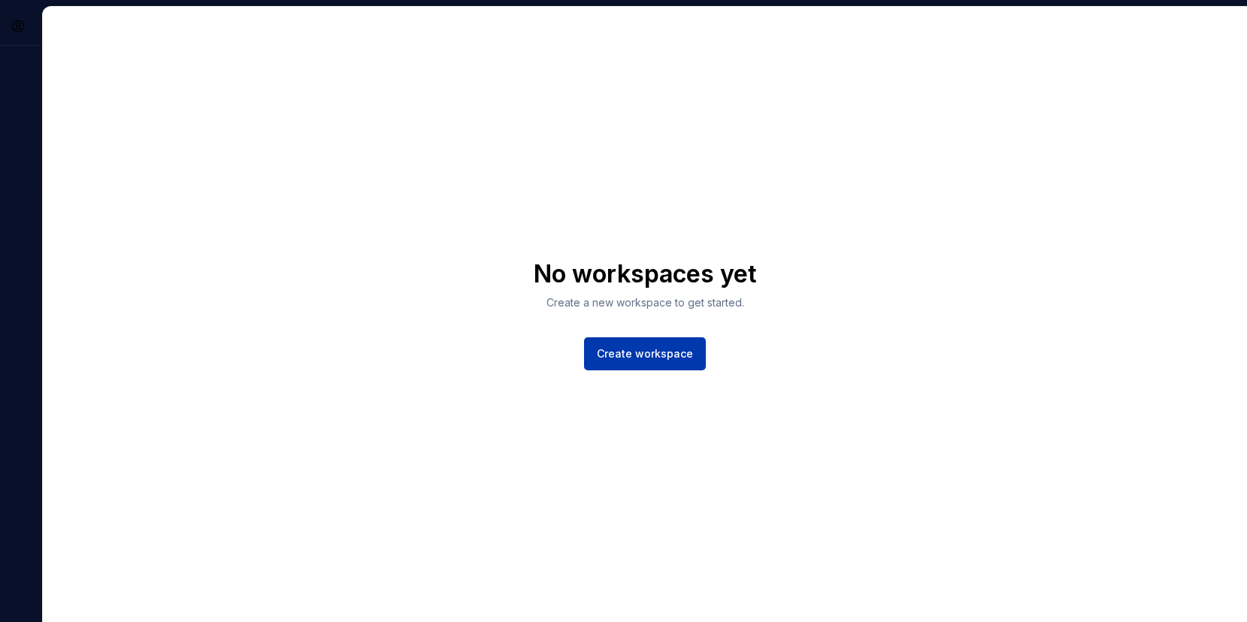
click at [652, 359] on span "Create workspace" at bounding box center [645, 354] width 96 height 15
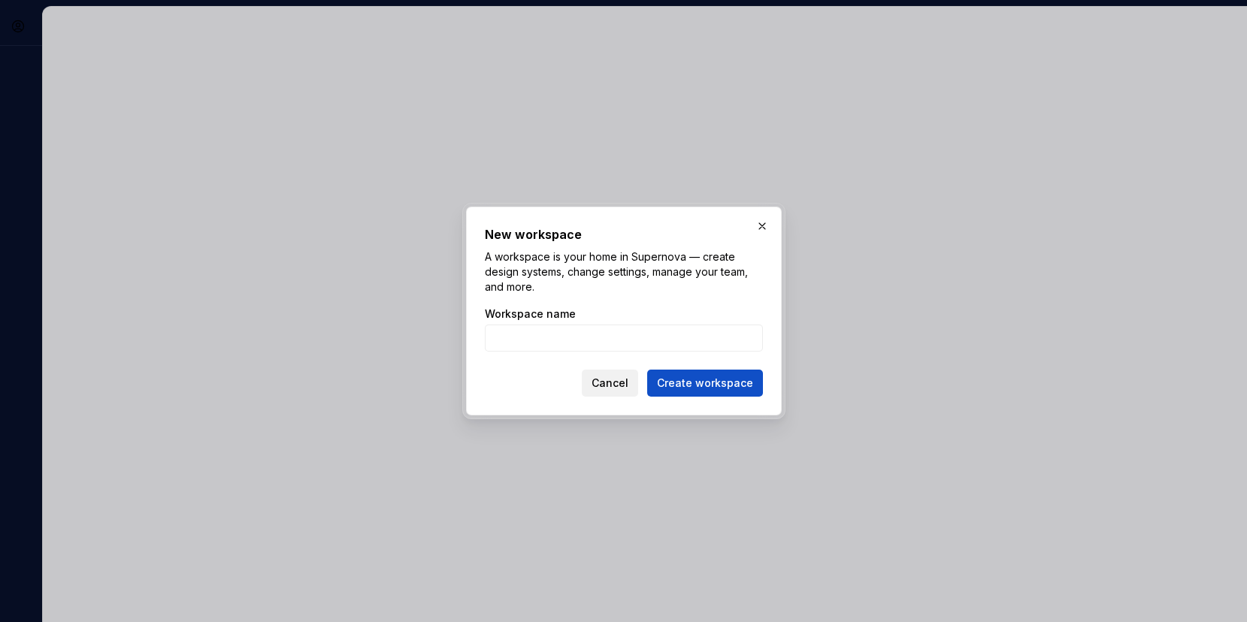
click at [612, 379] on span "Cancel" at bounding box center [610, 383] width 37 height 15
